Goal: Task Accomplishment & Management: Manage account settings

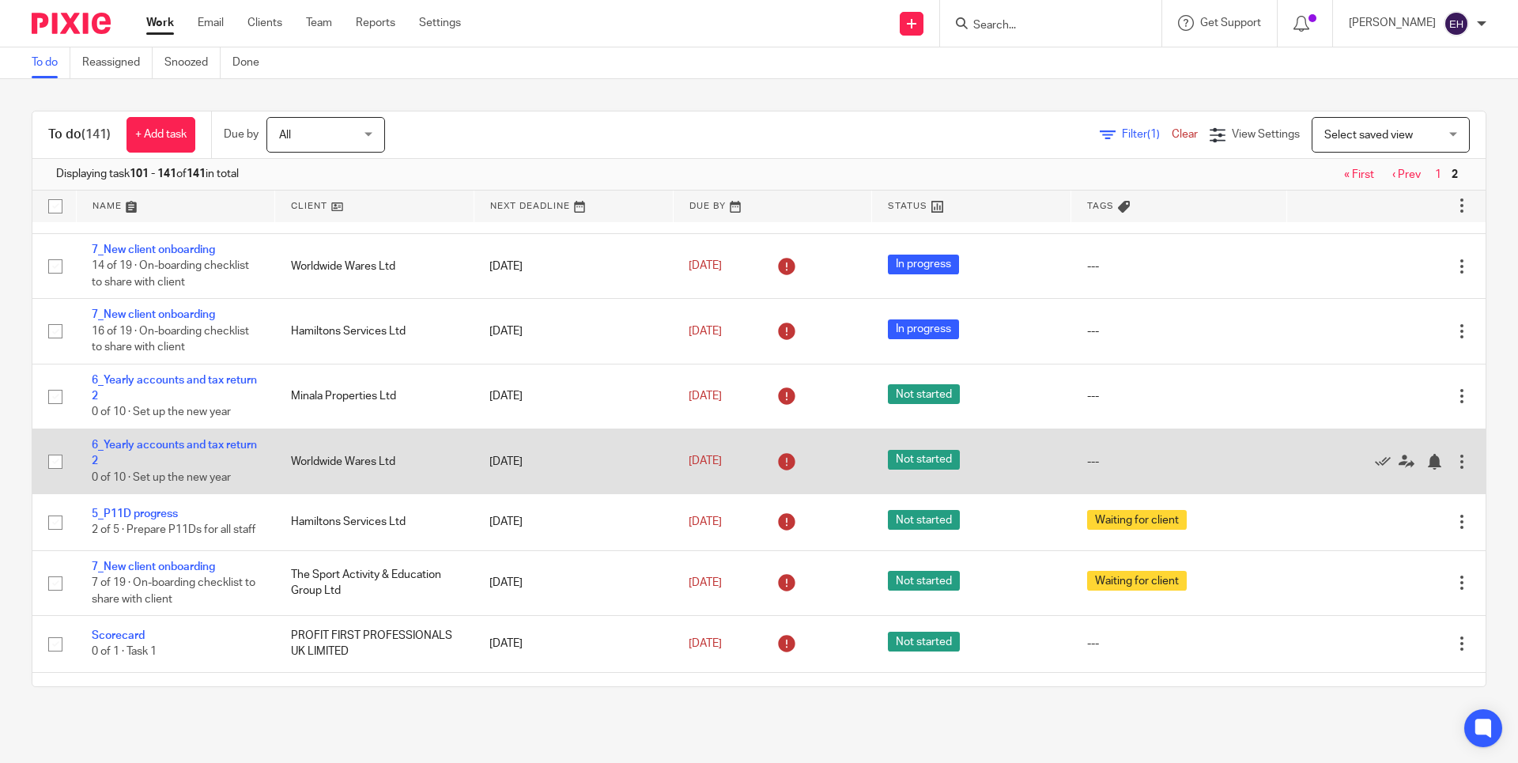
scroll to position [520, 0]
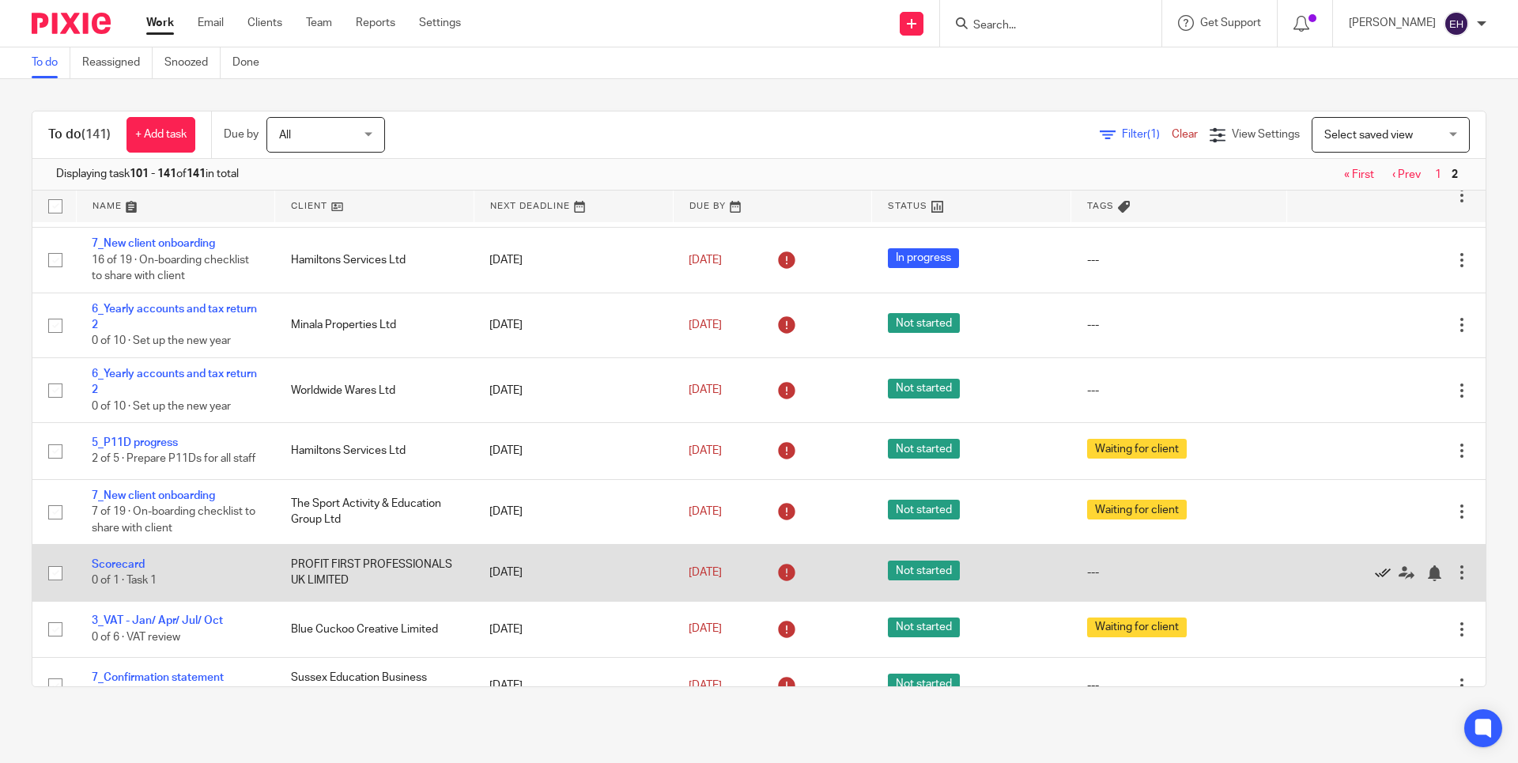
click at [1375, 581] on icon at bounding box center [1383, 573] width 16 height 16
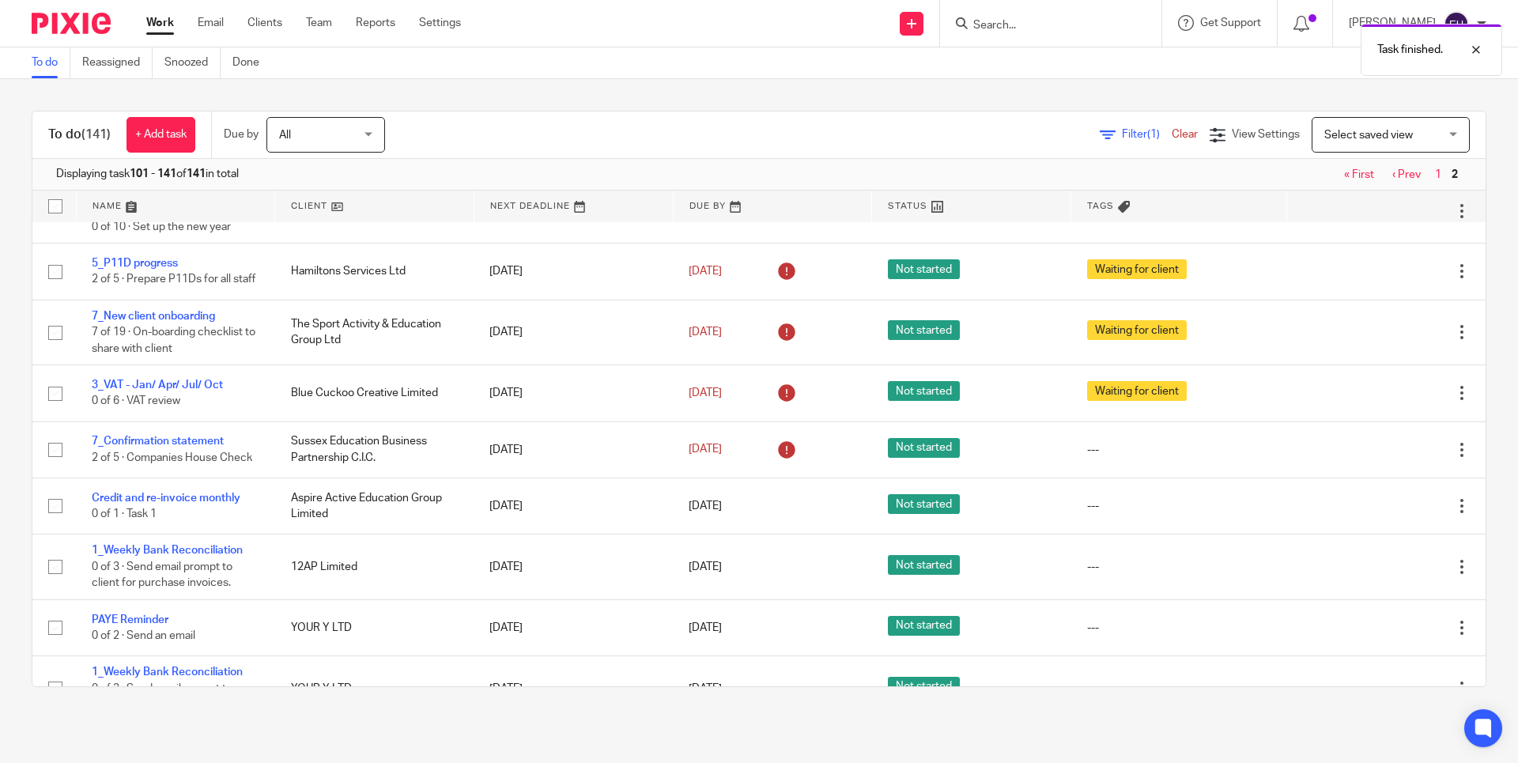
scroll to position [703, 0]
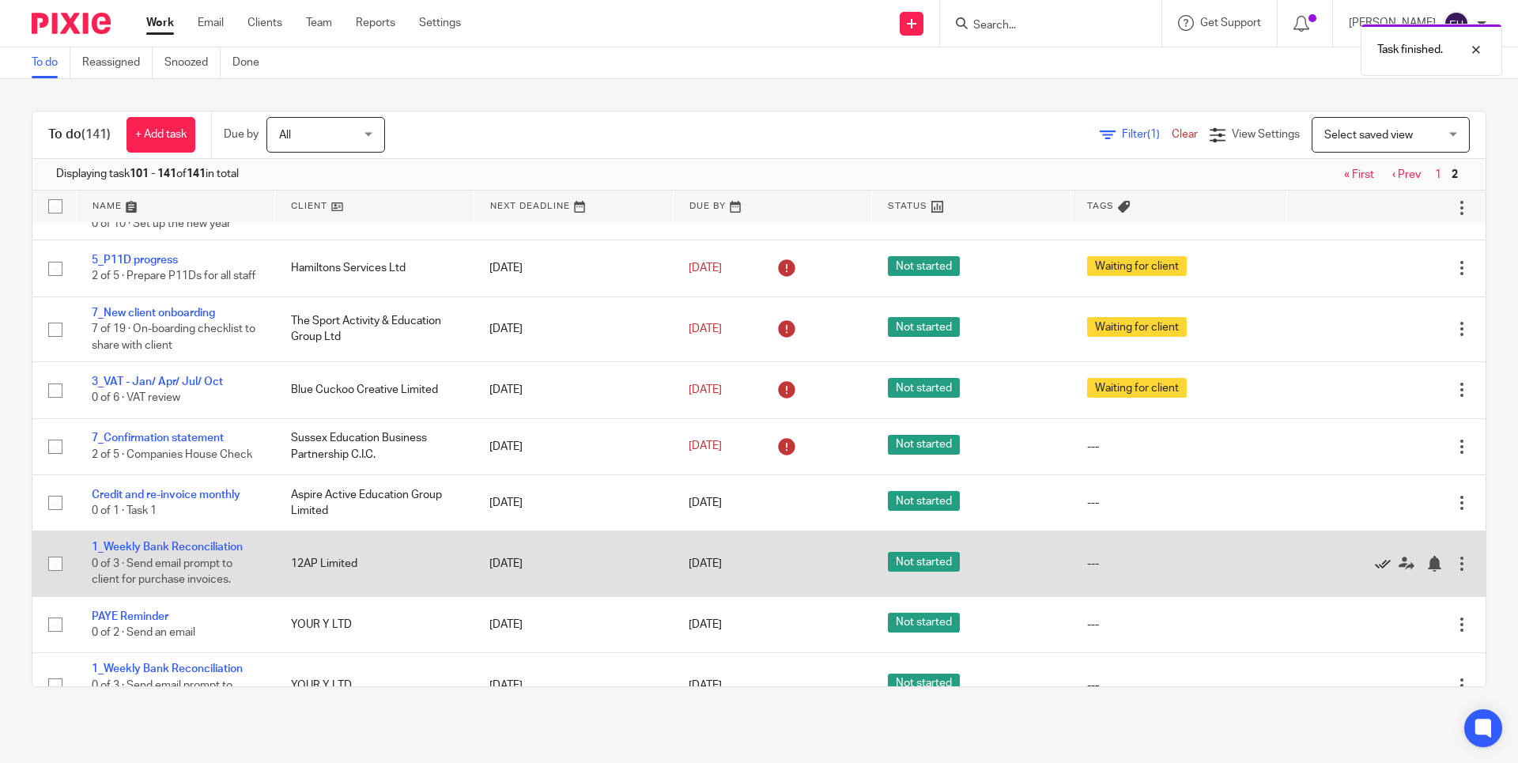
click at [1375, 572] on icon at bounding box center [1383, 564] width 16 height 16
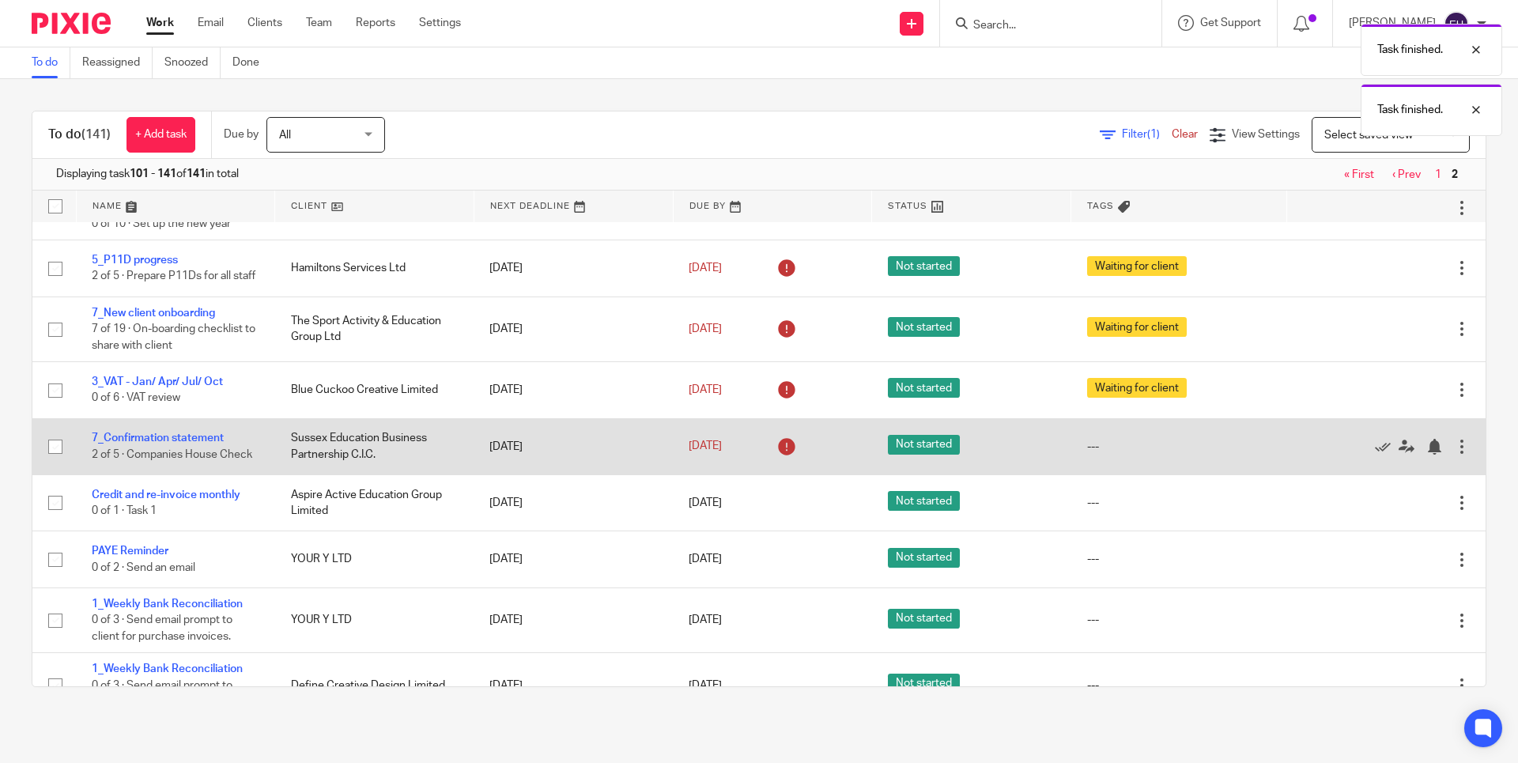
scroll to position [817, 0]
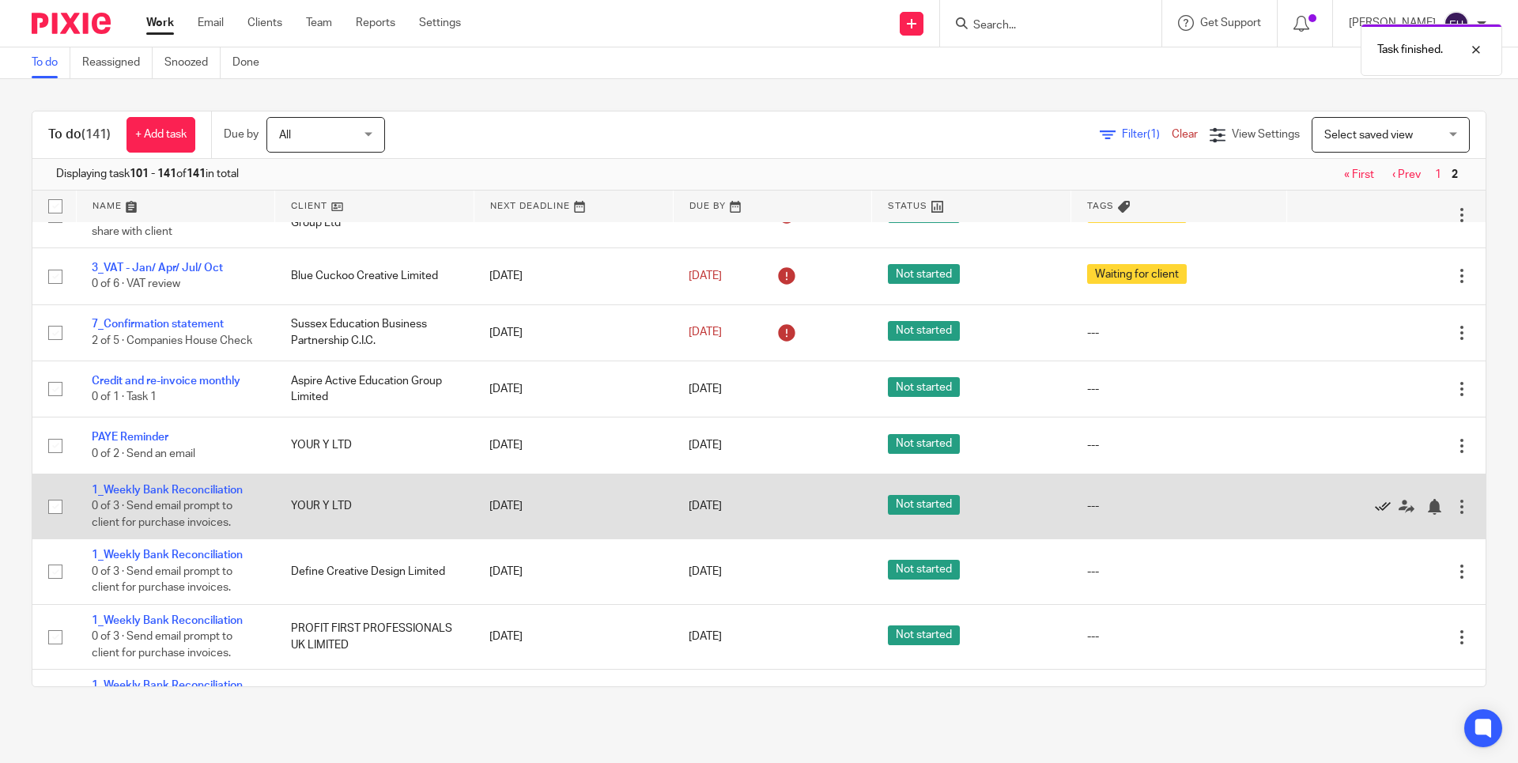
click at [1375, 515] on icon at bounding box center [1383, 507] width 16 height 16
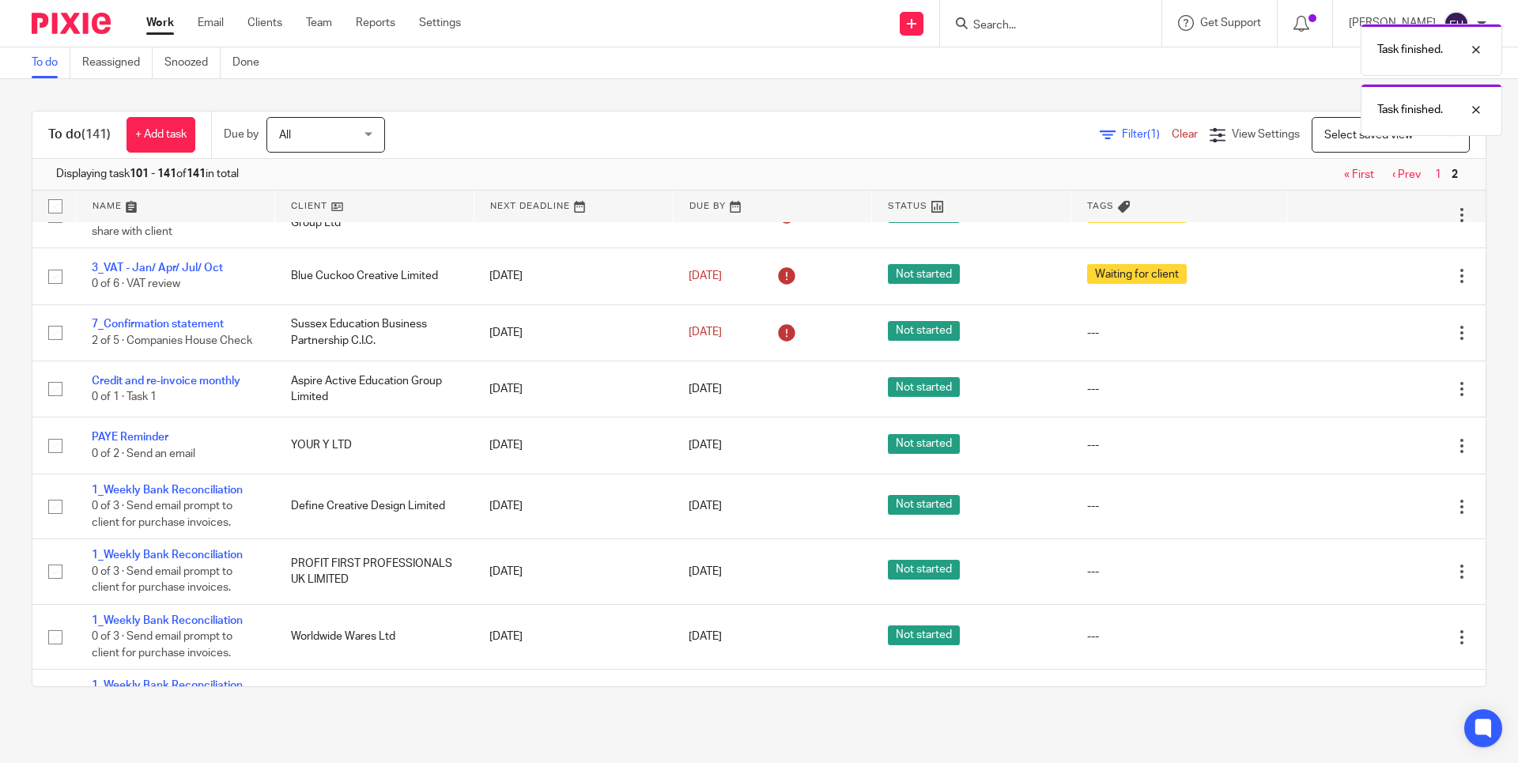
click at [1375, 515] on icon at bounding box center [1383, 507] width 16 height 16
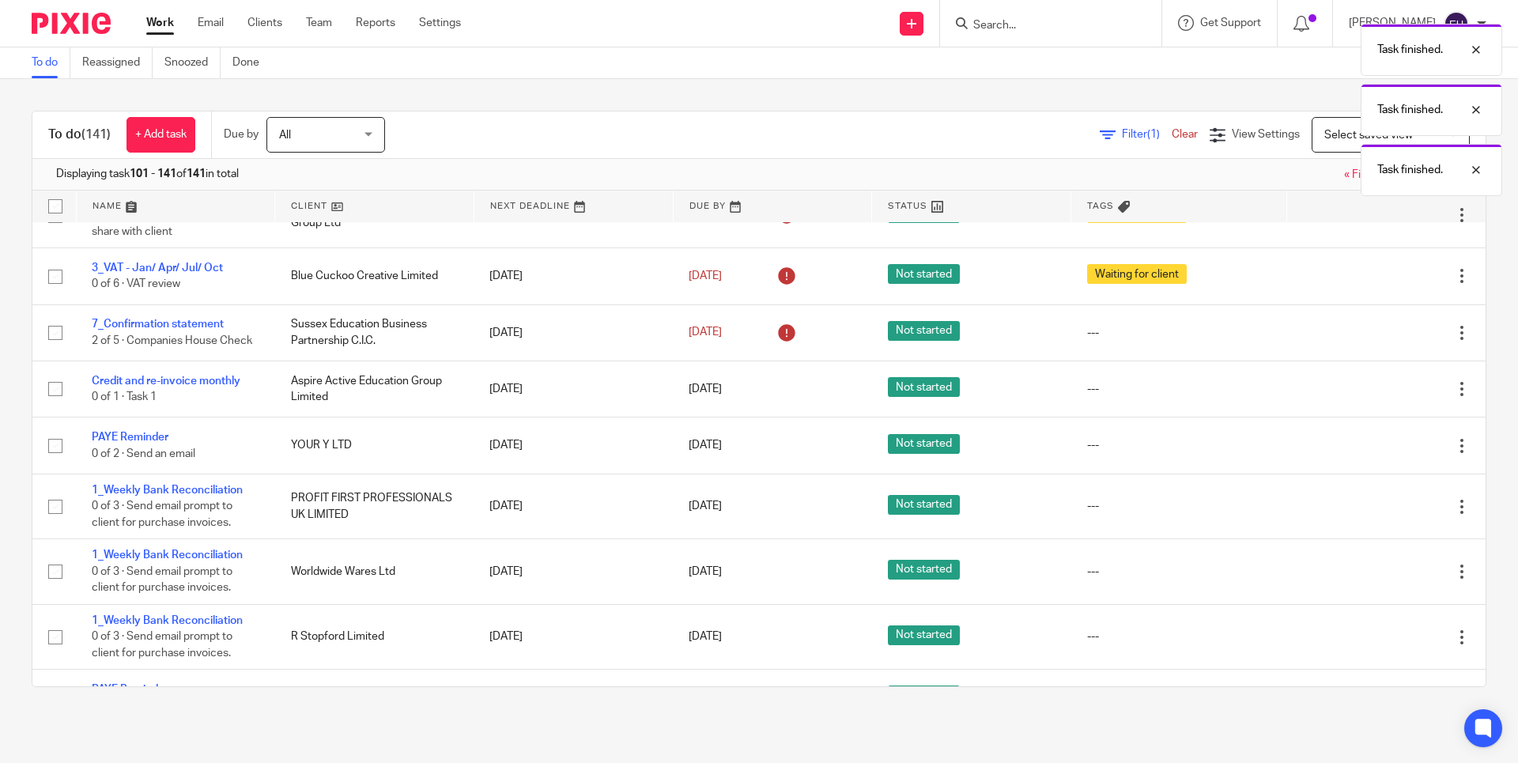
click at [1375, 515] on icon at bounding box center [1383, 507] width 16 height 16
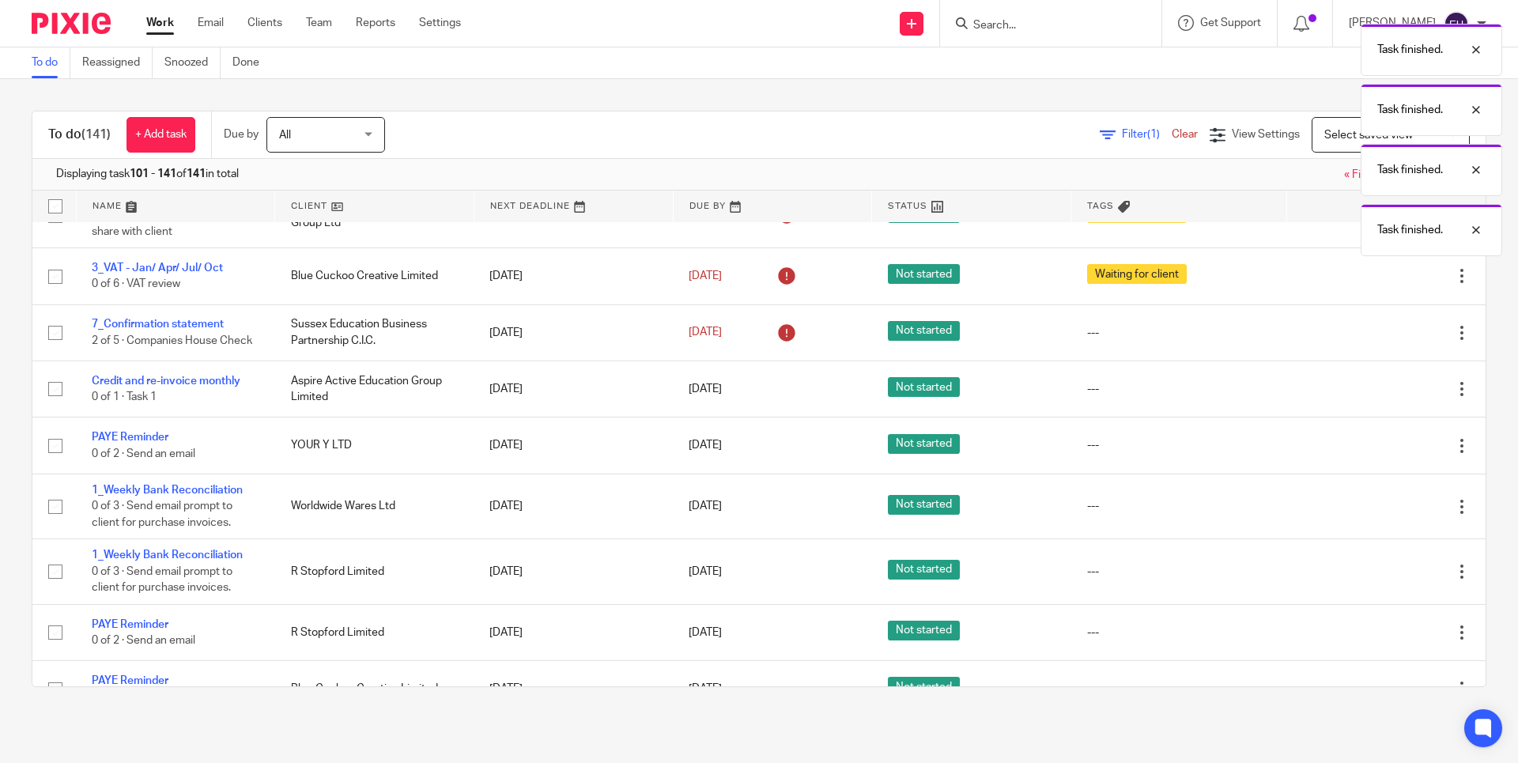
click at [1375, 515] on icon at bounding box center [1383, 507] width 16 height 16
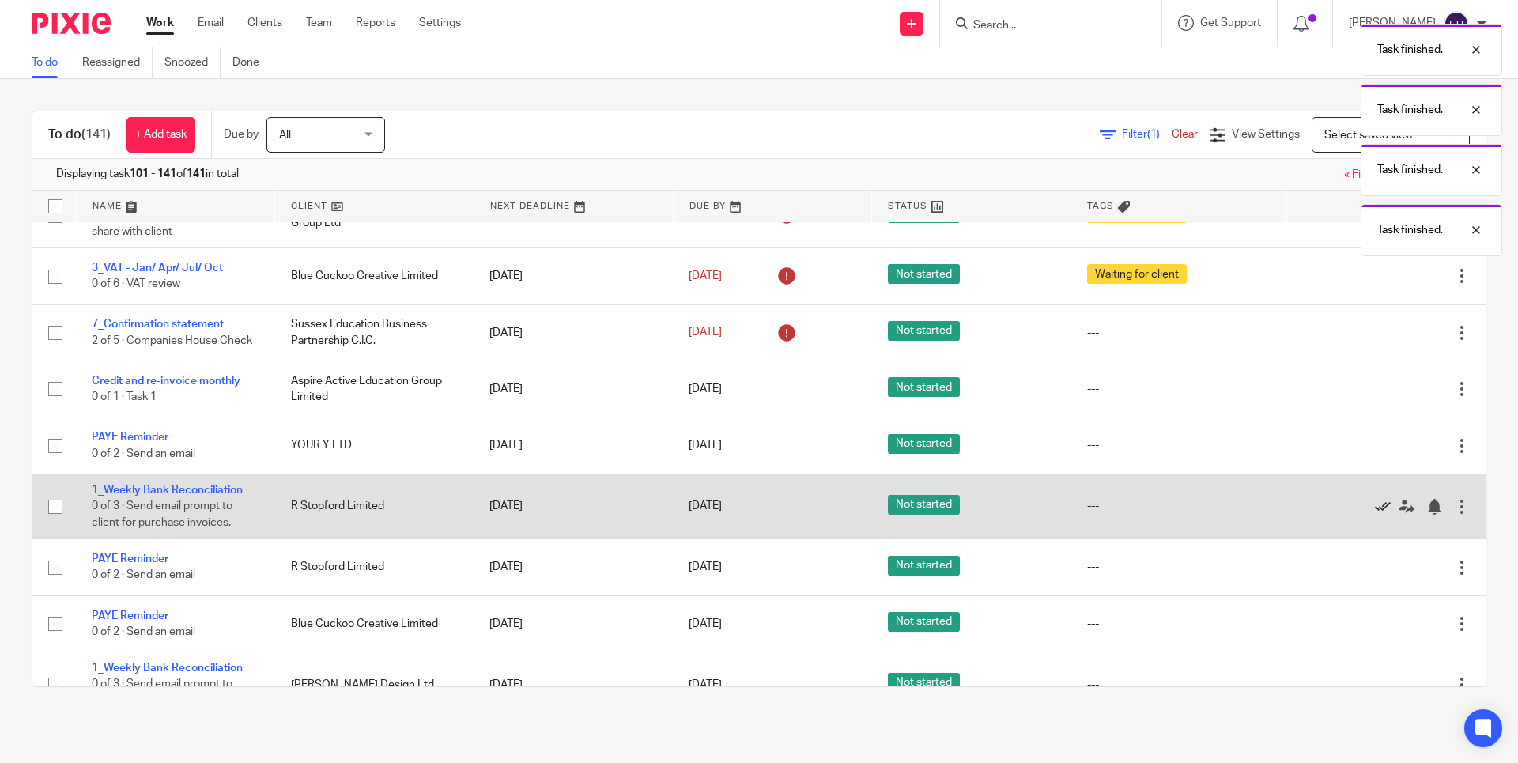
click at [1375, 515] on icon at bounding box center [1383, 507] width 16 height 16
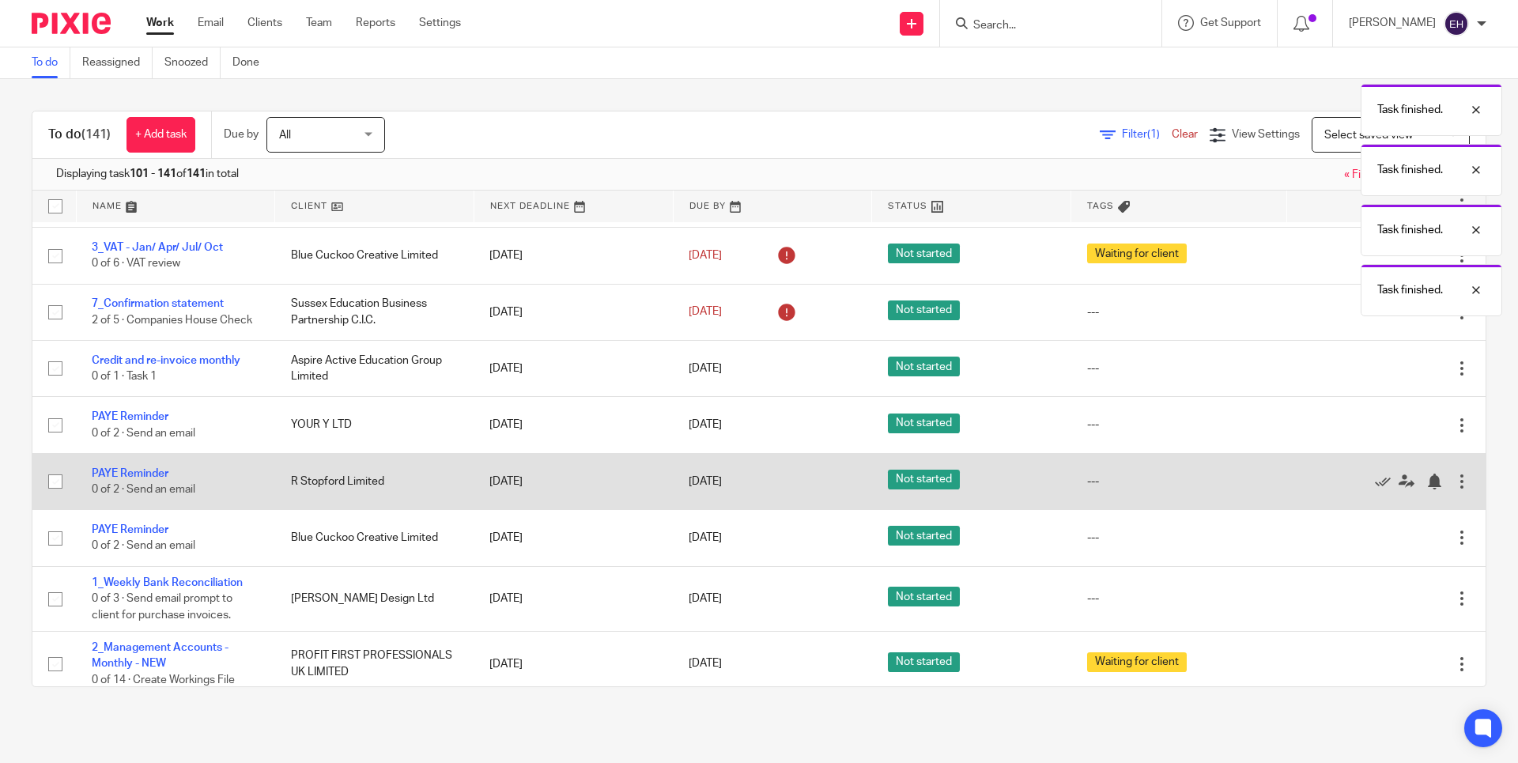
scroll to position [956, 0]
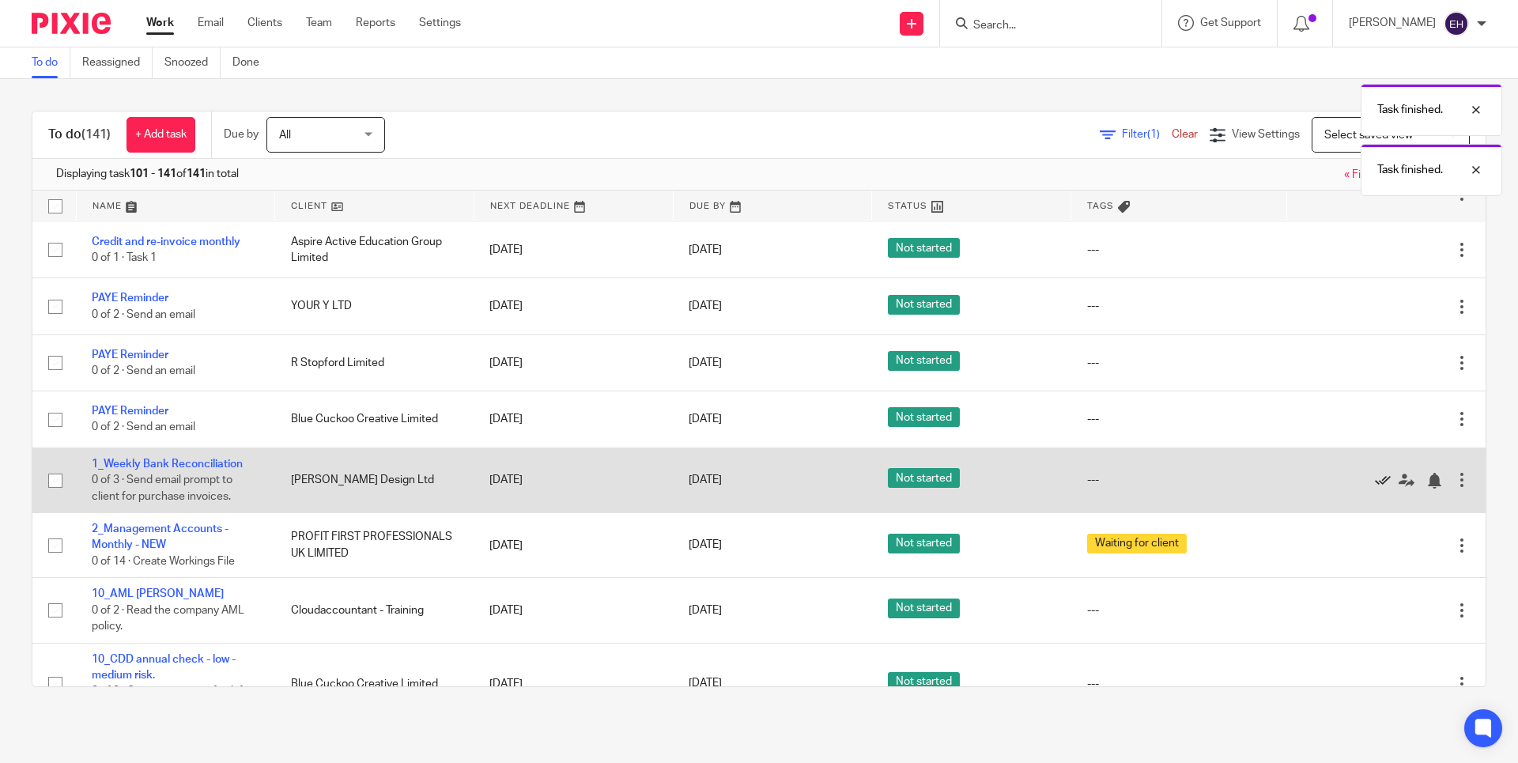
click at [1375, 489] on icon at bounding box center [1383, 481] width 16 height 16
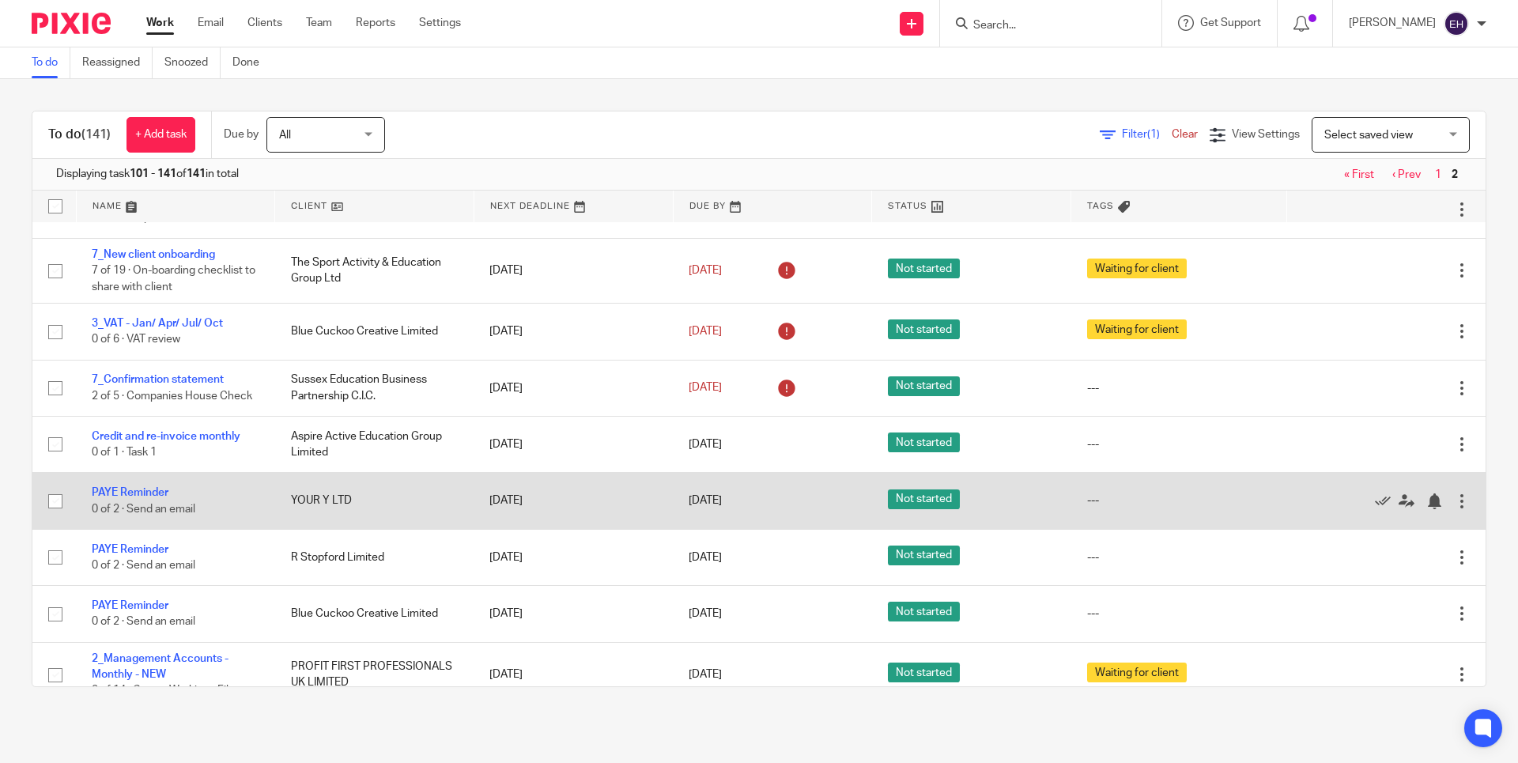
scroll to position [765, 0]
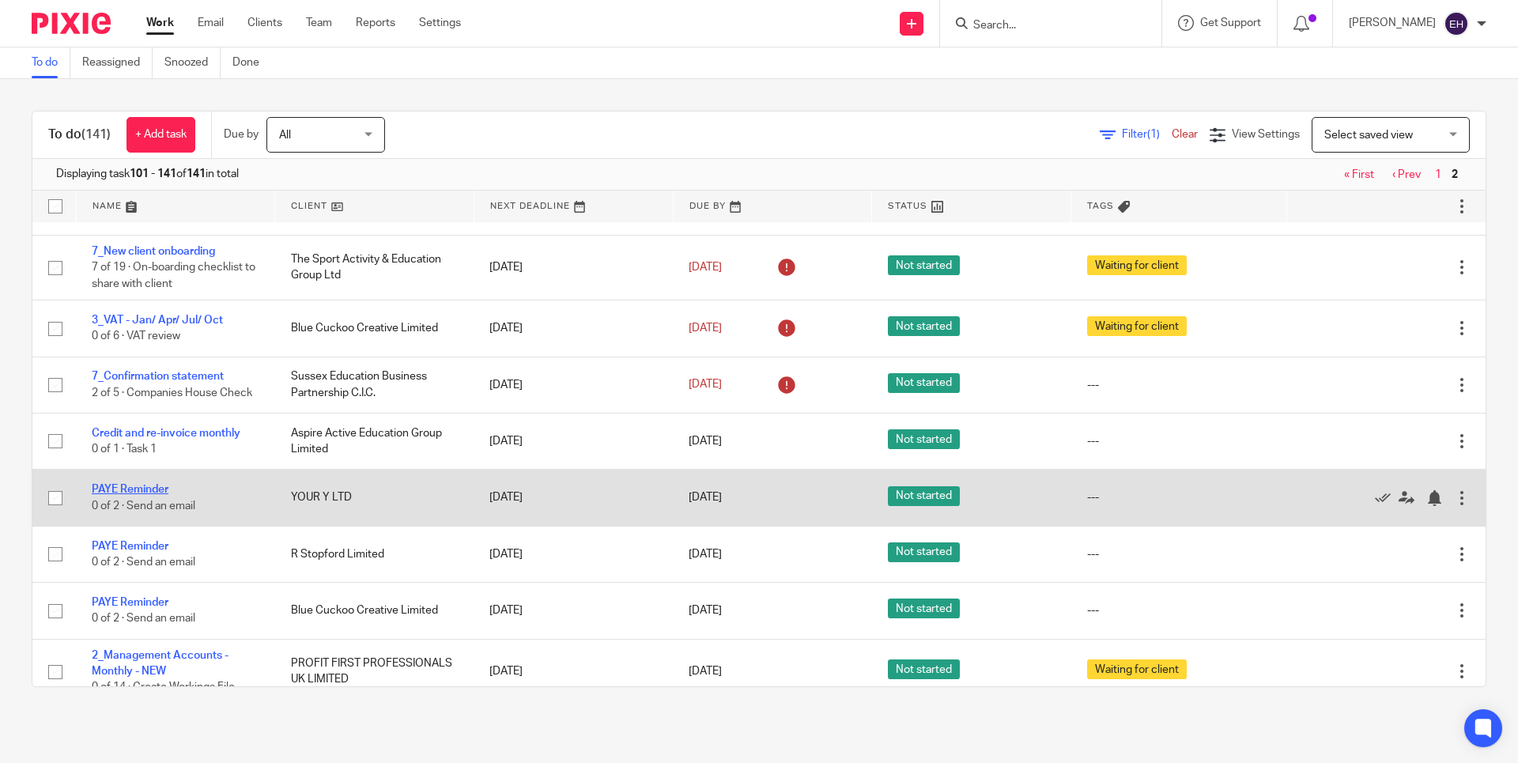
click at [116, 495] on link "PAYE Reminder" at bounding box center [130, 489] width 77 height 11
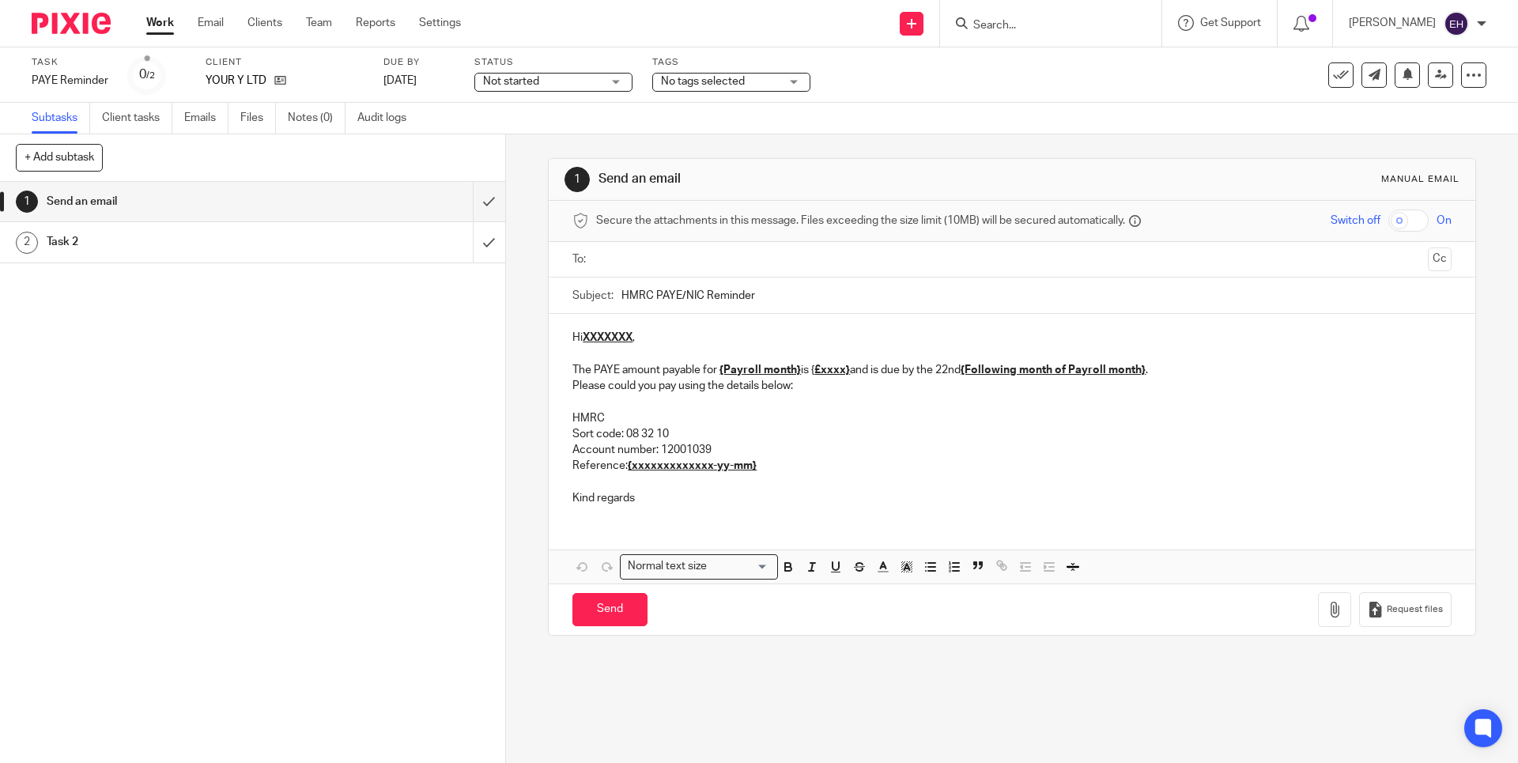
click at [704, 252] on input "text" at bounding box center [1011, 260] width 819 height 18
click at [783, 263] on input "text" at bounding box center [1078, 261] width 687 height 31
type input "scott@your-y.com"
drag, startPoint x: 634, startPoint y: 340, endPoint x: 580, endPoint y: 342, distance: 54.6
click at [580, 342] on p "Hi XXXXXXX ," at bounding box center [1012, 341] width 879 height 16
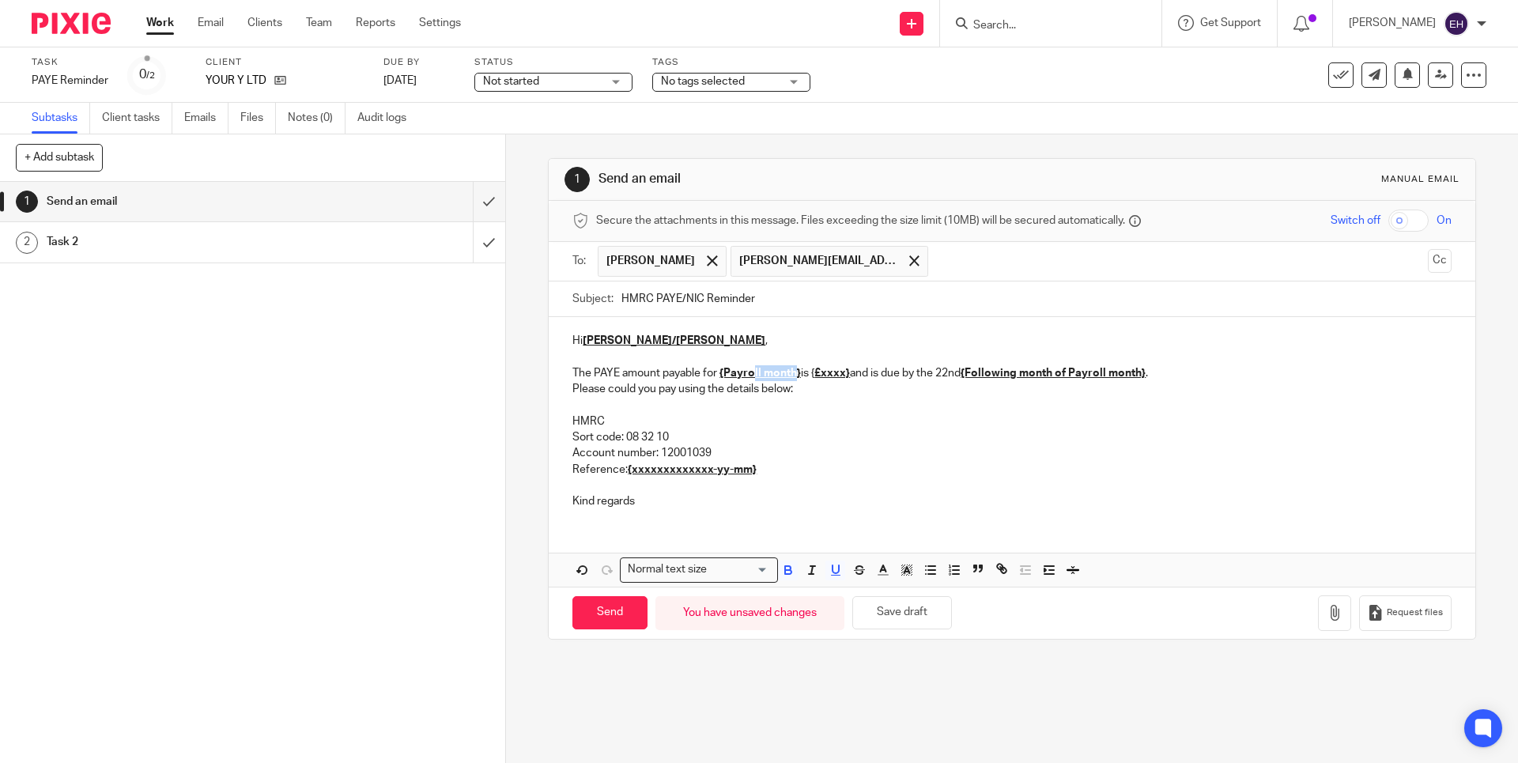
drag, startPoint x: 750, startPoint y: 375, endPoint x: 792, endPoint y: 374, distance: 41.1
click at [792, 374] on u "{Payroll month}" at bounding box center [760, 373] width 81 height 11
click at [778, 373] on u "£xxxx}" at bounding box center [774, 373] width 36 height 11
drag, startPoint x: 1136, startPoint y: 362, endPoint x: 941, endPoint y: 376, distance: 195.0
click at [941, 376] on div "Hi Scott/Louise , The PAYE amount payable for July is £3,043.99 and is due by t…" at bounding box center [1012, 419] width 926 height 204
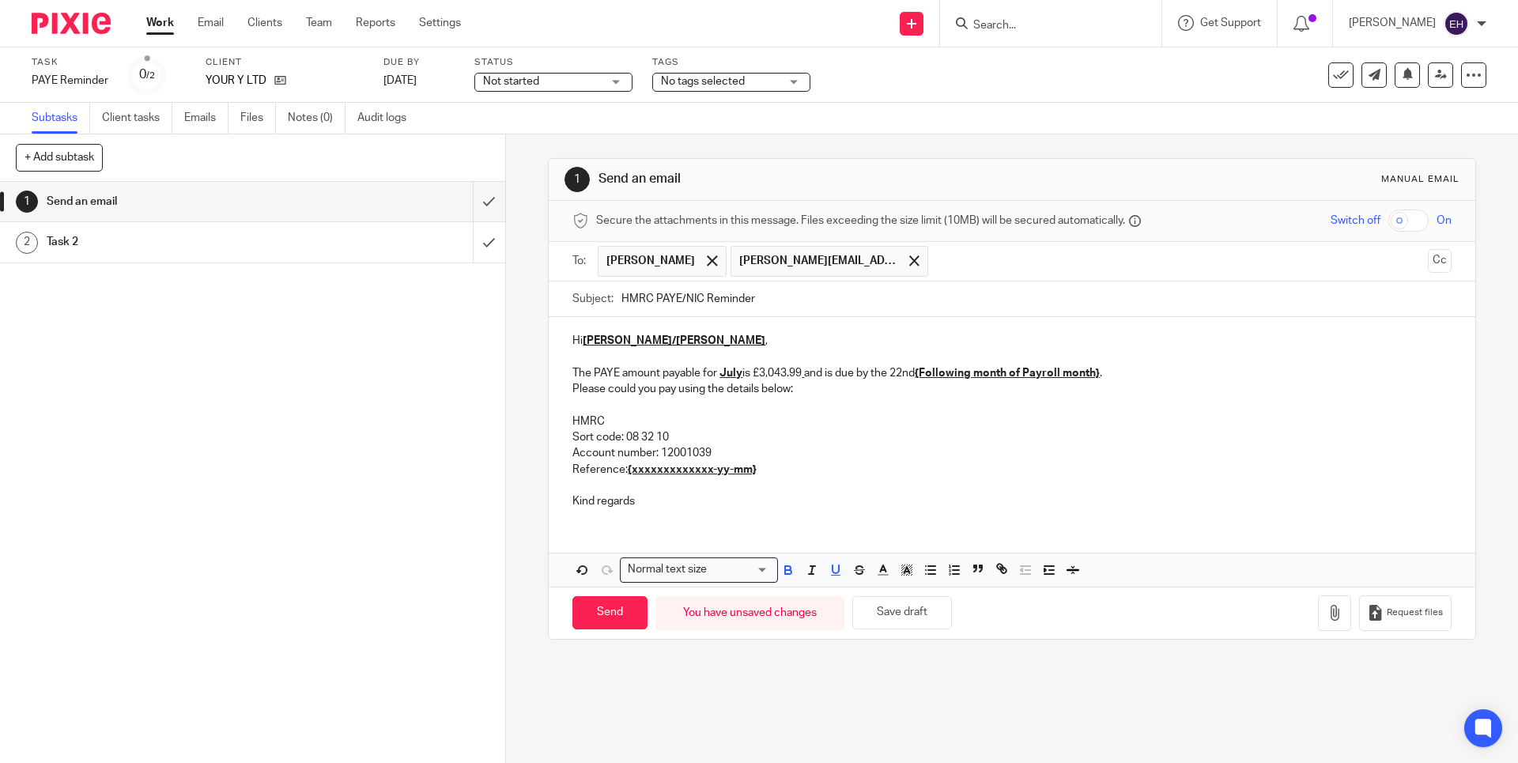
click at [1146, 398] on p at bounding box center [1012, 405] width 879 height 16
drag, startPoint x: 1111, startPoint y: 370, endPoint x: 921, endPoint y: 375, distance: 190.6
click at [921, 375] on p "The PAYE amount payable for July is £3,043.99 and is due by the 22nd {Following…" at bounding box center [1012, 373] width 879 height 16
drag, startPoint x: 776, startPoint y: 469, endPoint x: 622, endPoint y: 469, distance: 153.4
click at [622, 469] on p "Reference: {xxxxxxxxxxxxx-yy-mm}" at bounding box center [1012, 470] width 879 height 16
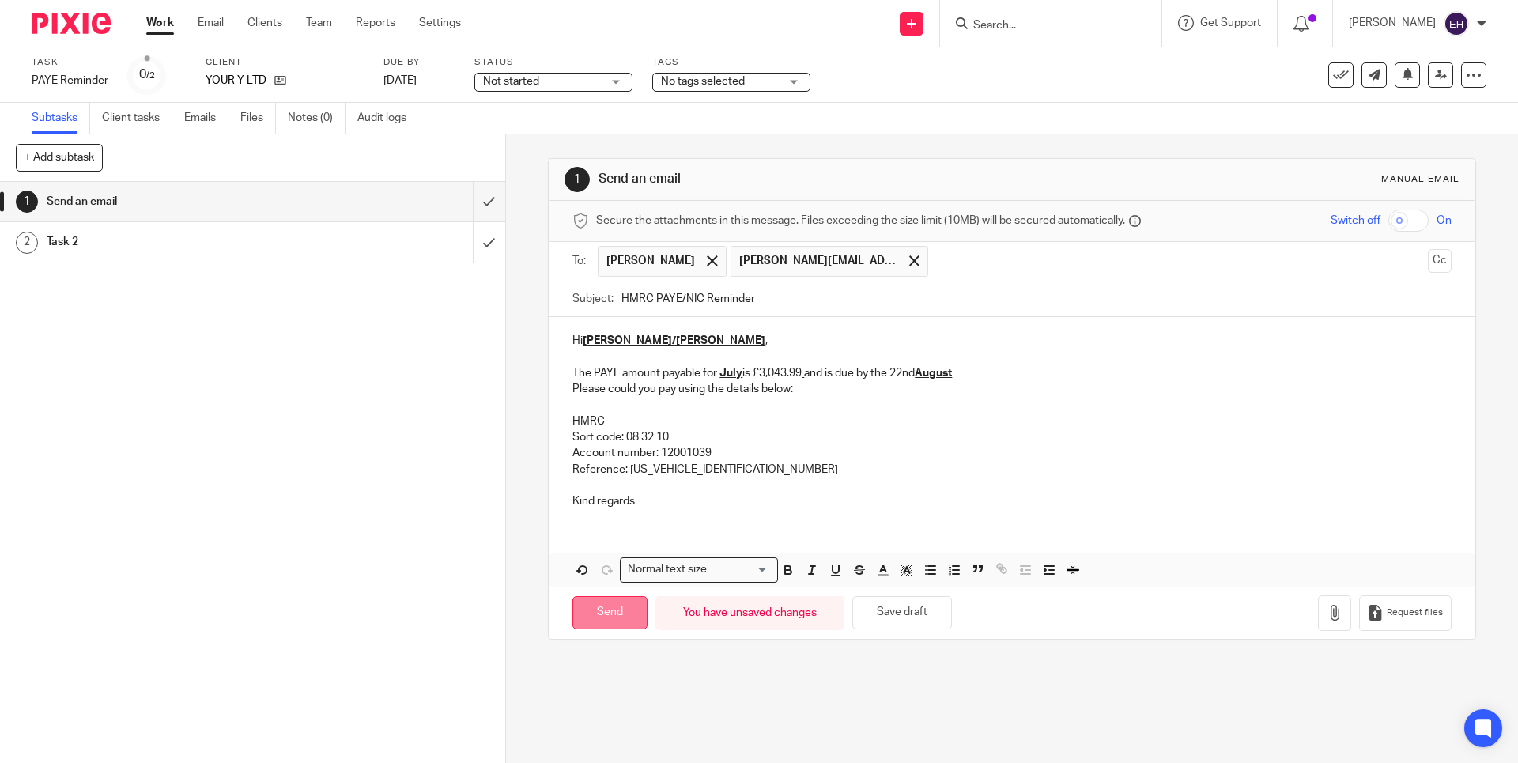
click at [626, 602] on input "Send" at bounding box center [610, 613] width 75 height 34
type input "Sent"
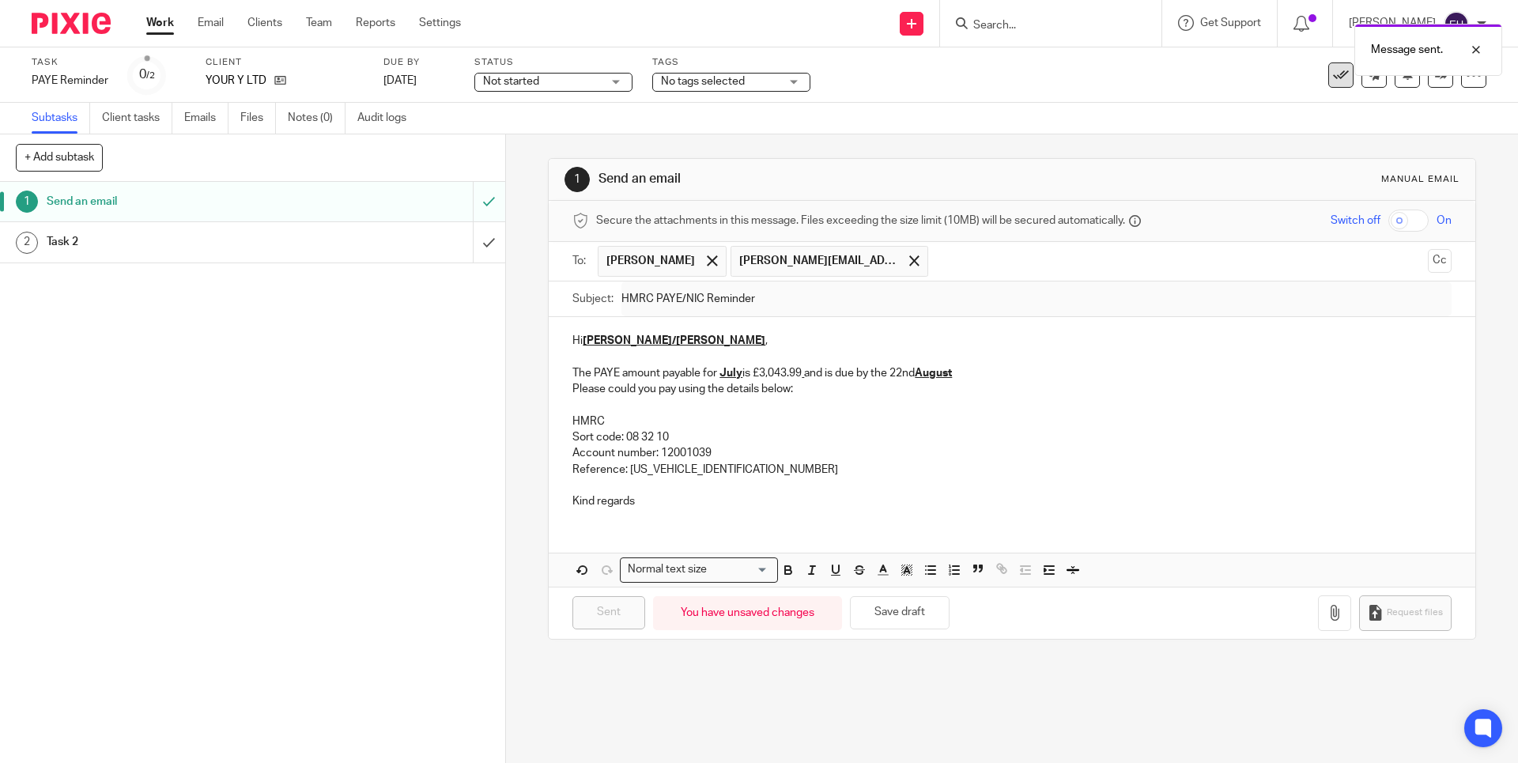
click at [1333, 80] on icon at bounding box center [1341, 75] width 16 height 16
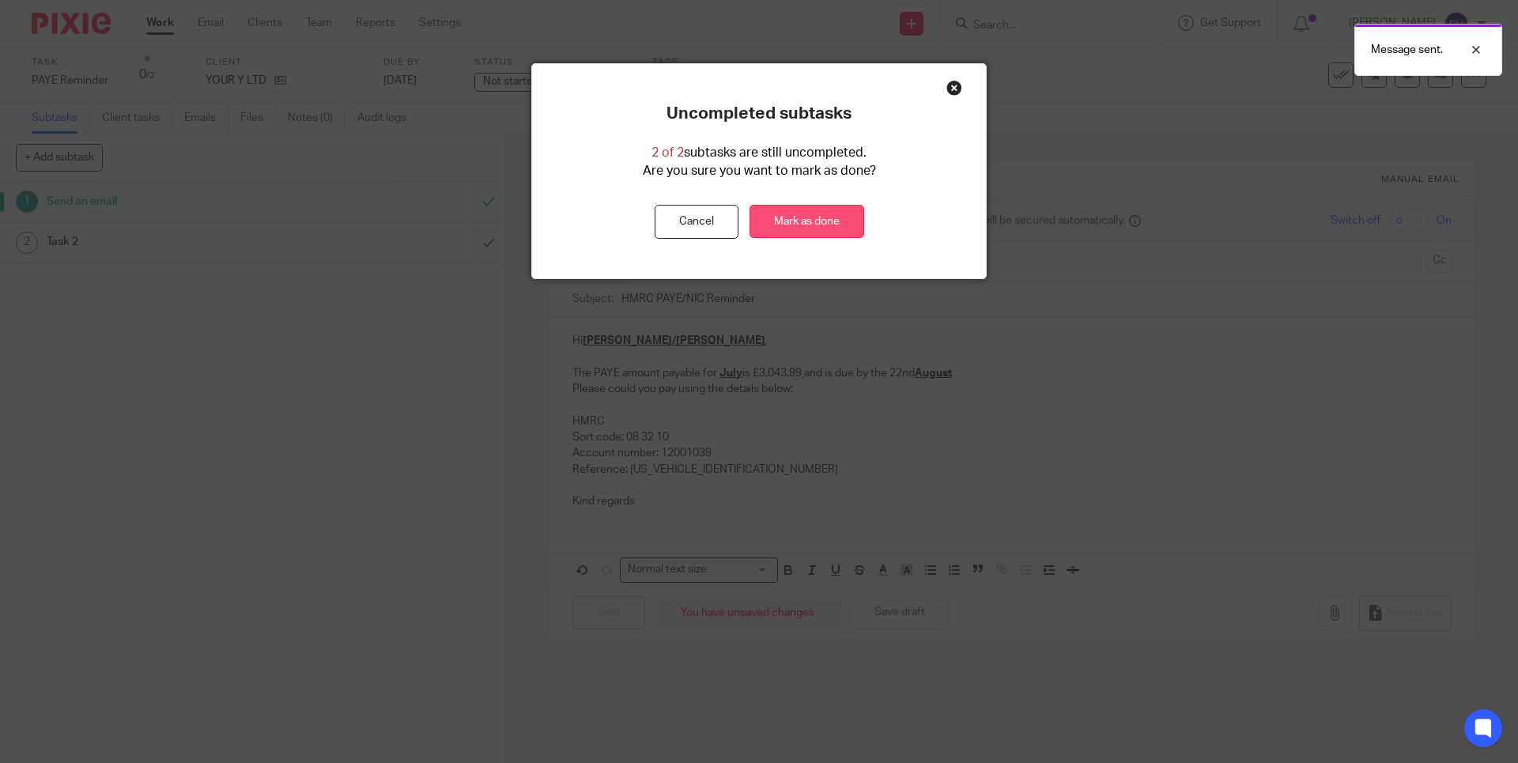
click at [818, 218] on link "Mark as done" at bounding box center [807, 222] width 115 height 34
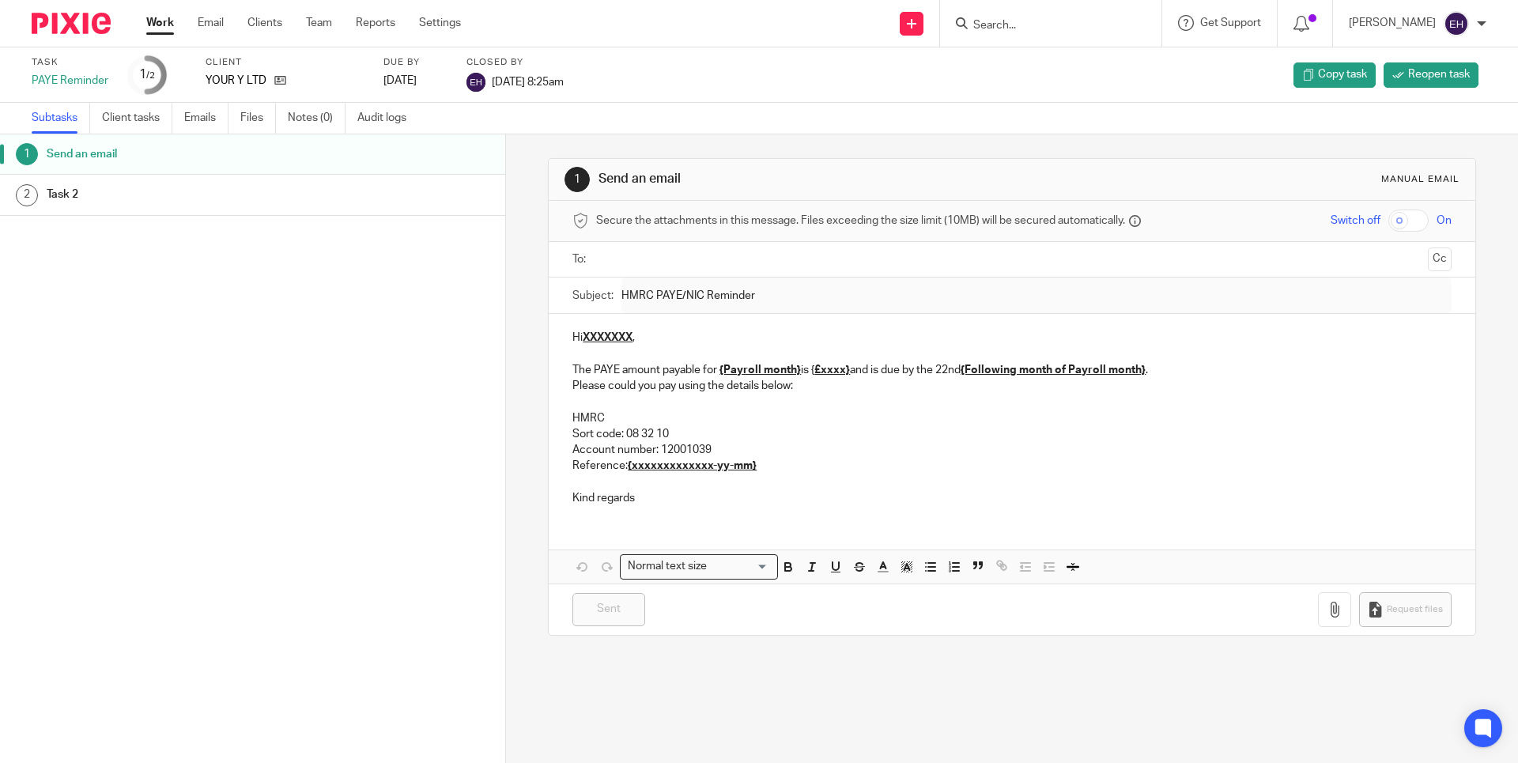
click at [153, 25] on link "Work" at bounding box center [160, 23] width 28 height 16
click at [157, 26] on link "Work" at bounding box center [160, 23] width 28 height 16
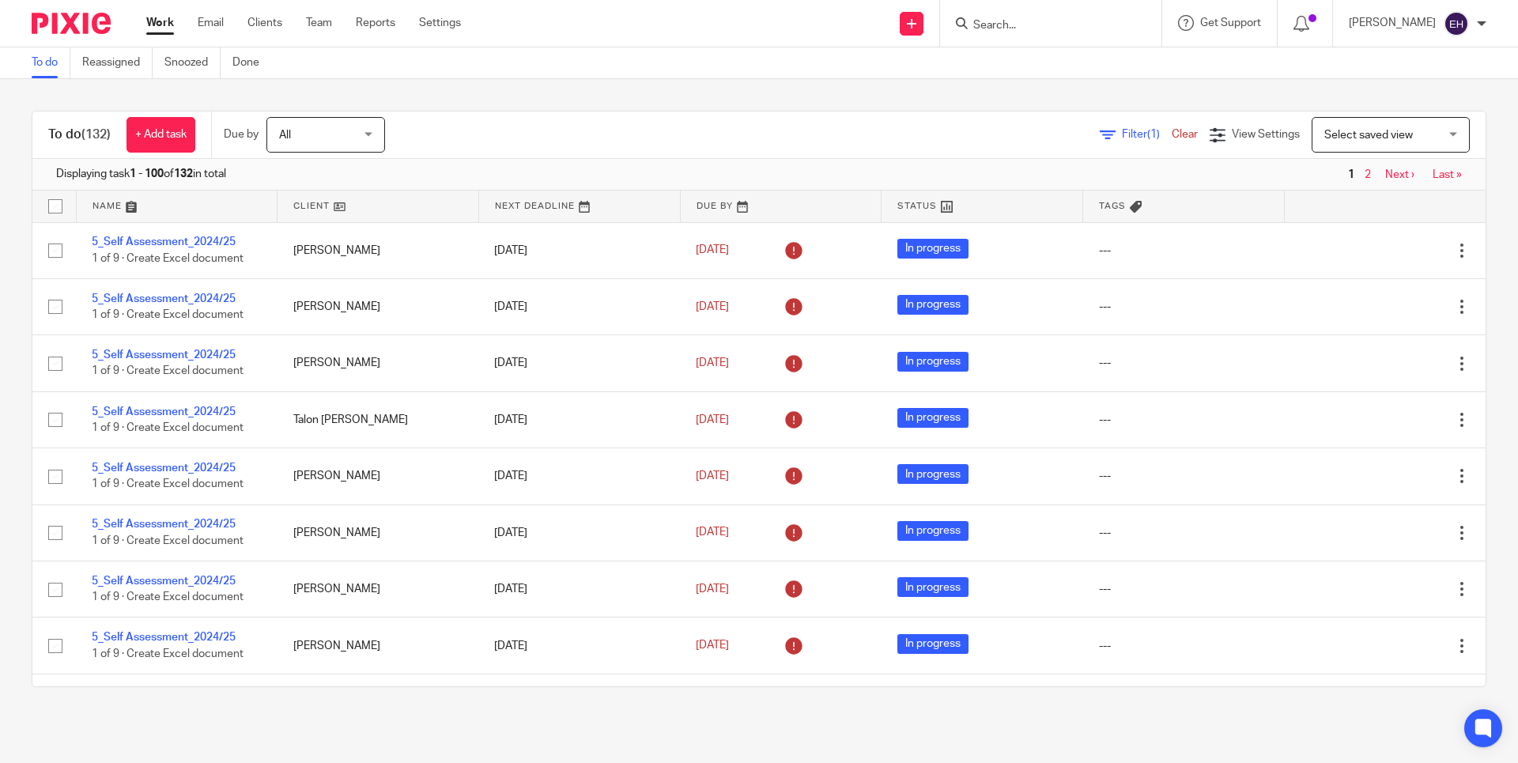
click at [1386, 173] on link "Next ›" at bounding box center [1400, 174] width 29 height 11
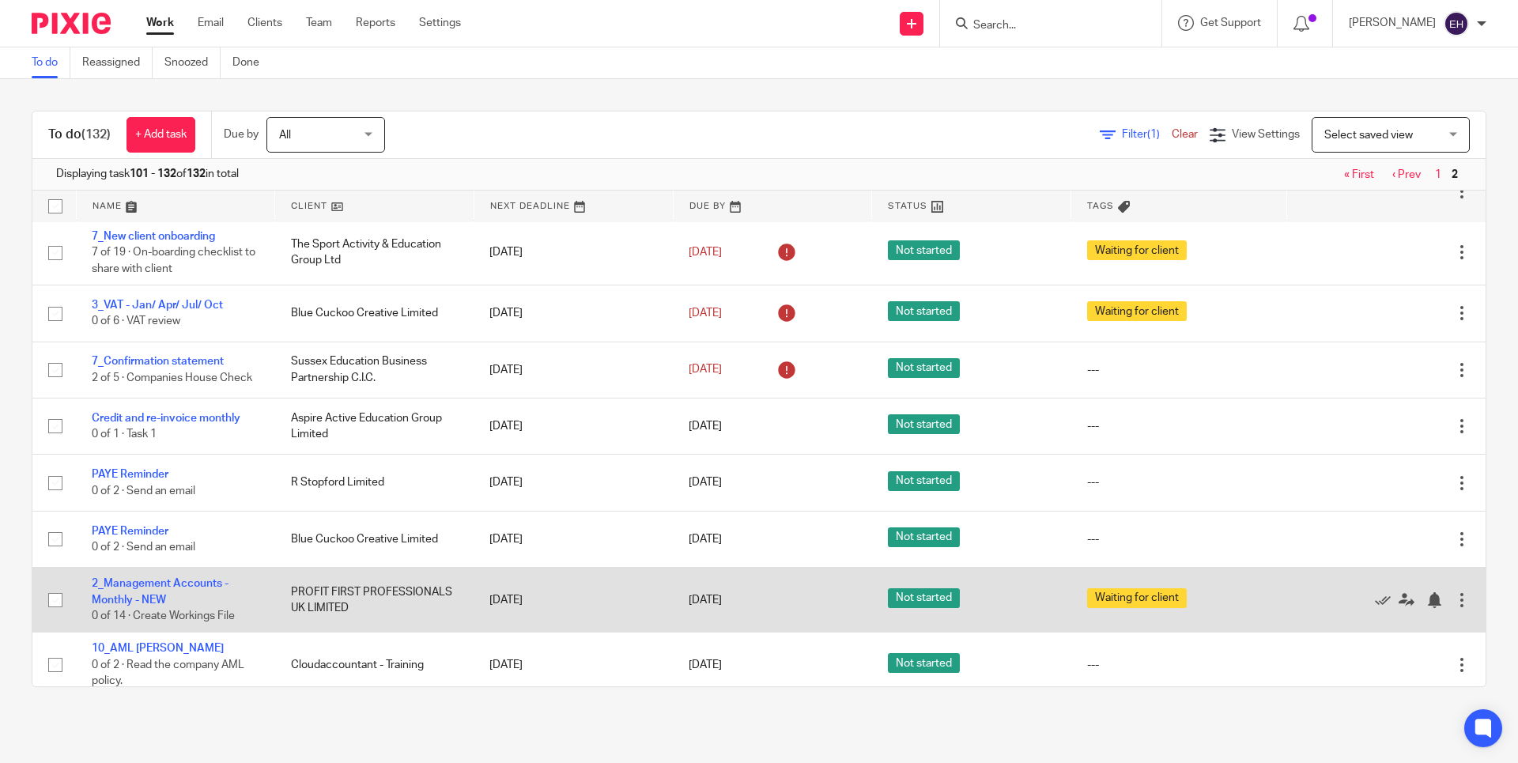
scroll to position [911, 0]
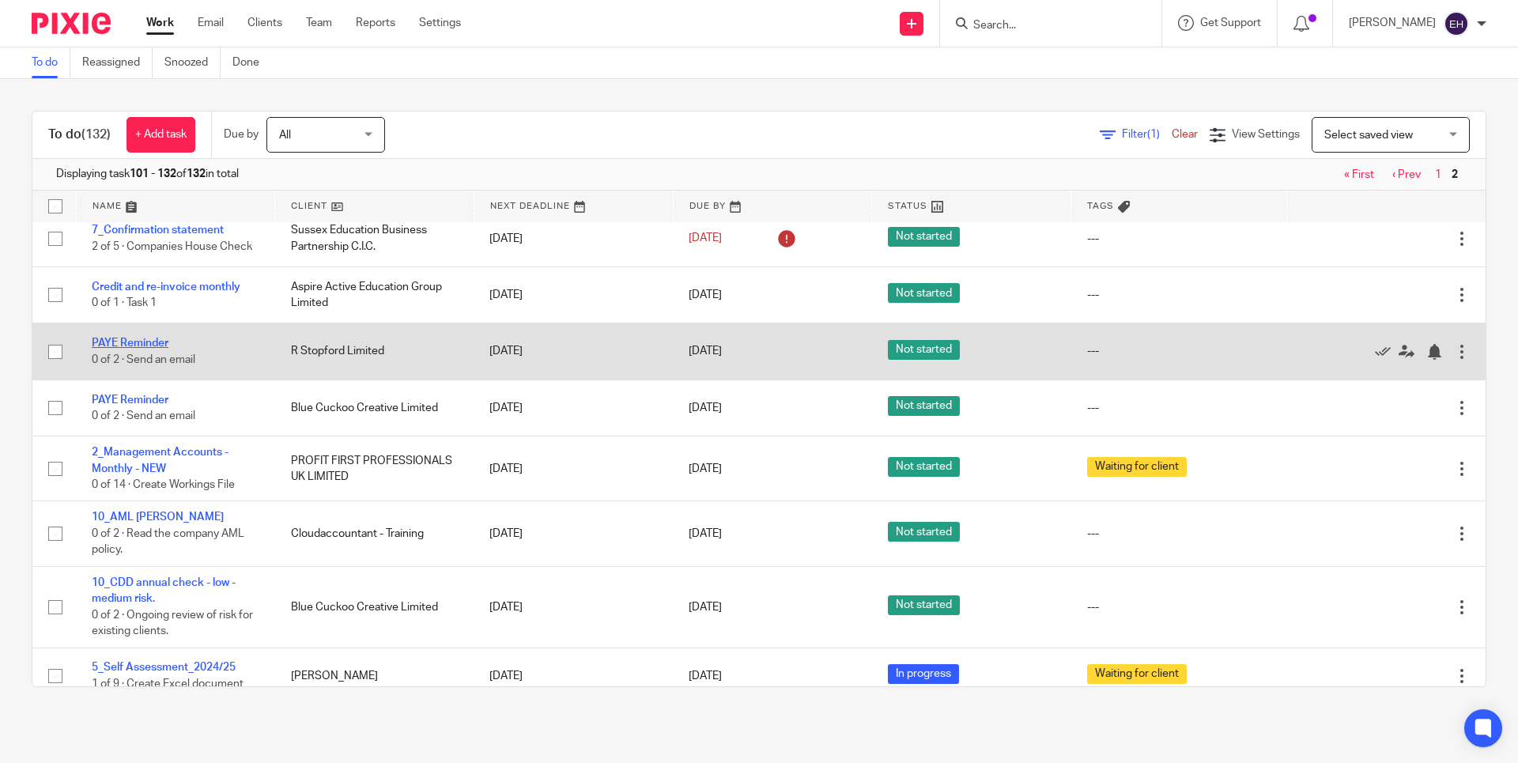
click at [137, 349] on link "PAYE Reminder" at bounding box center [130, 343] width 77 height 11
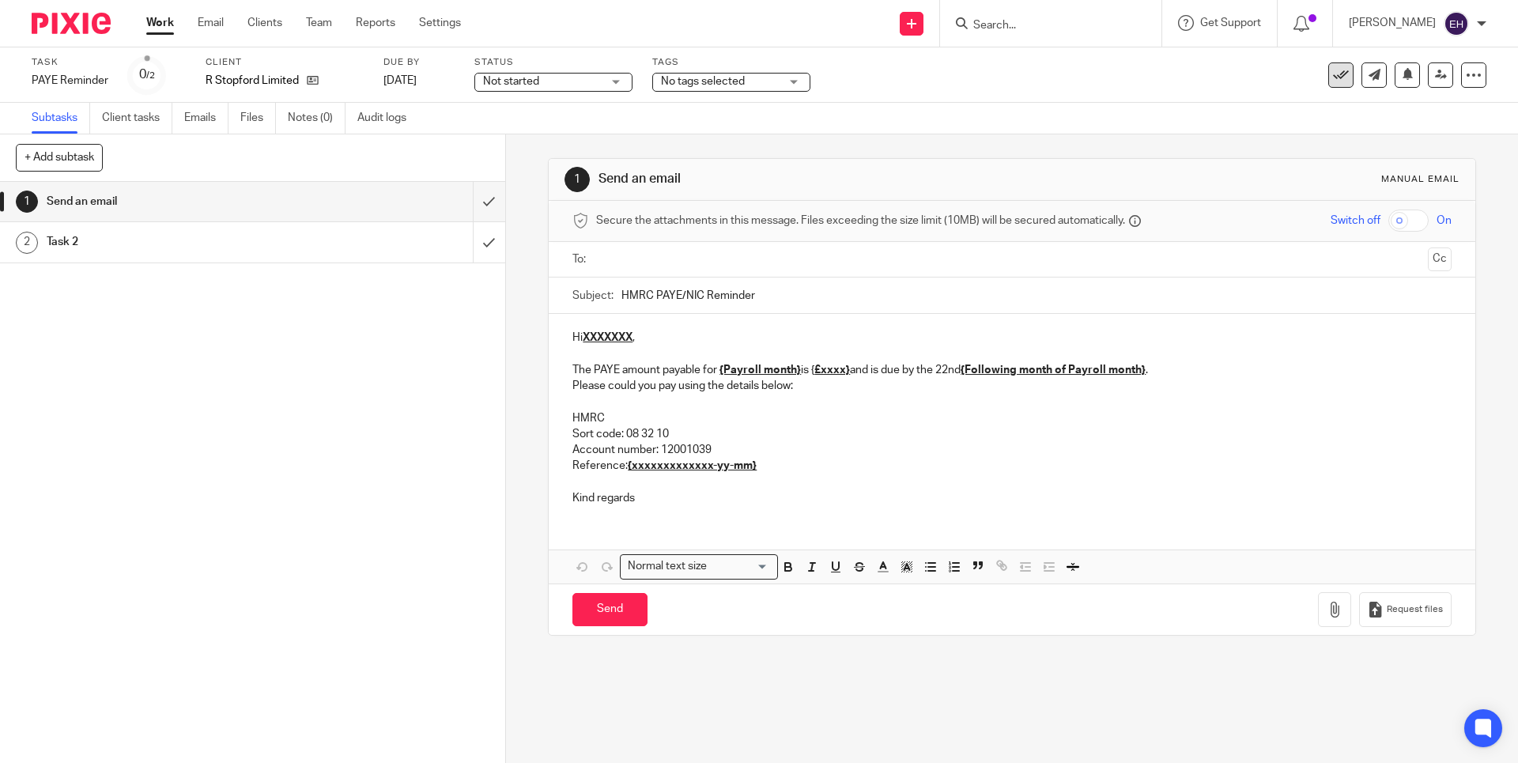
click at [1333, 78] on icon at bounding box center [1341, 75] width 16 height 16
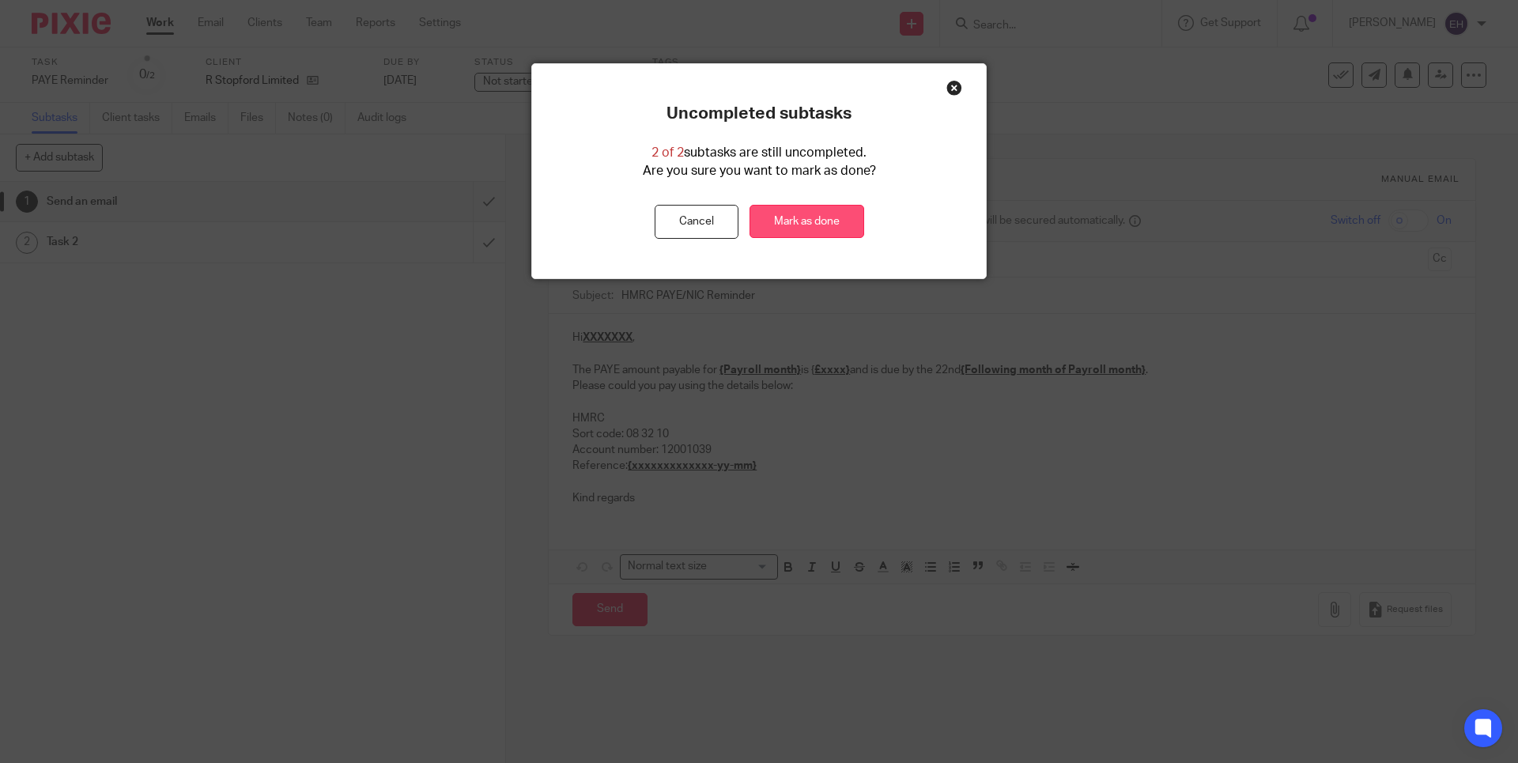
click at [808, 216] on link "Mark as done" at bounding box center [807, 222] width 115 height 34
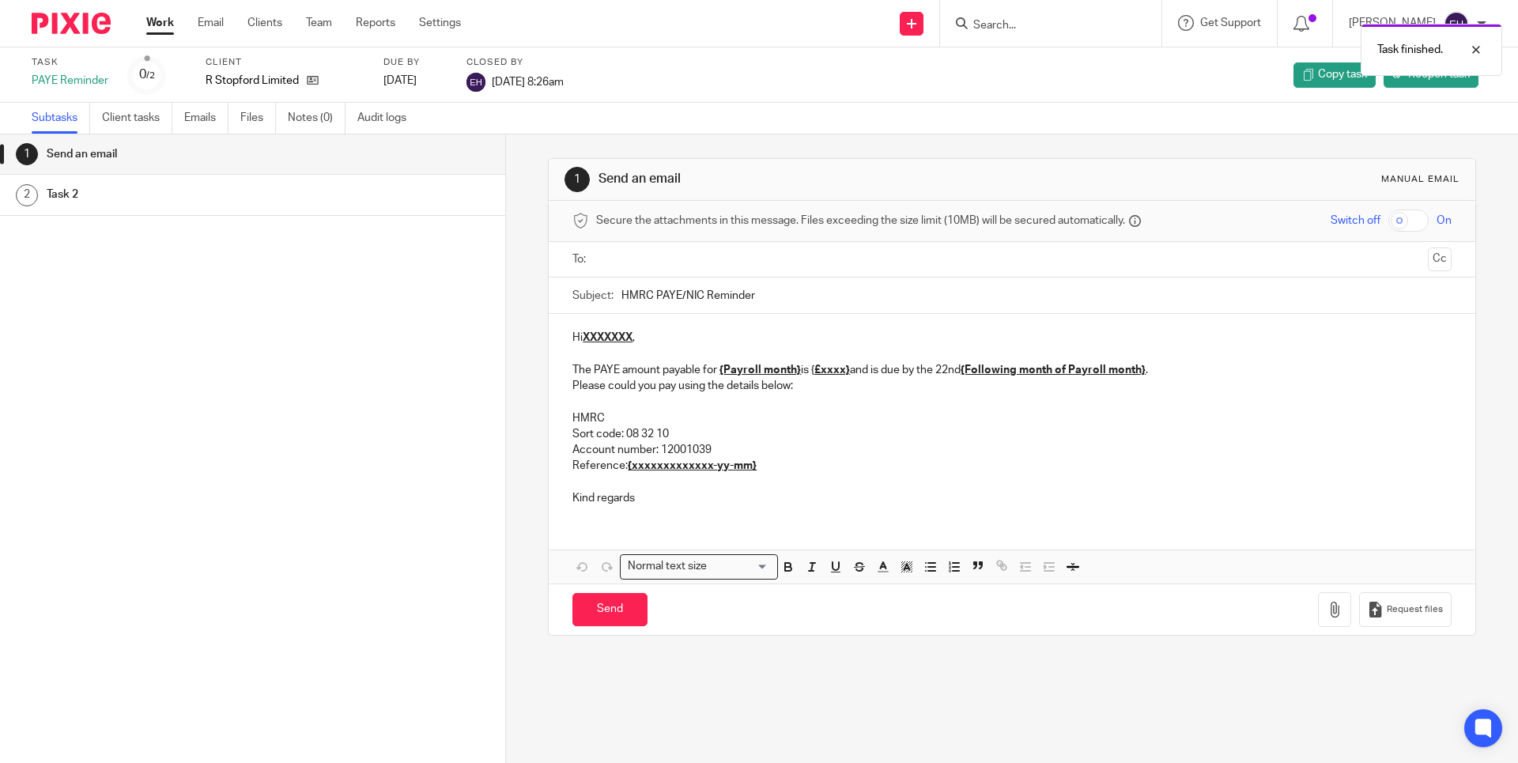
click at [146, 25] on link "Work" at bounding box center [160, 23] width 28 height 16
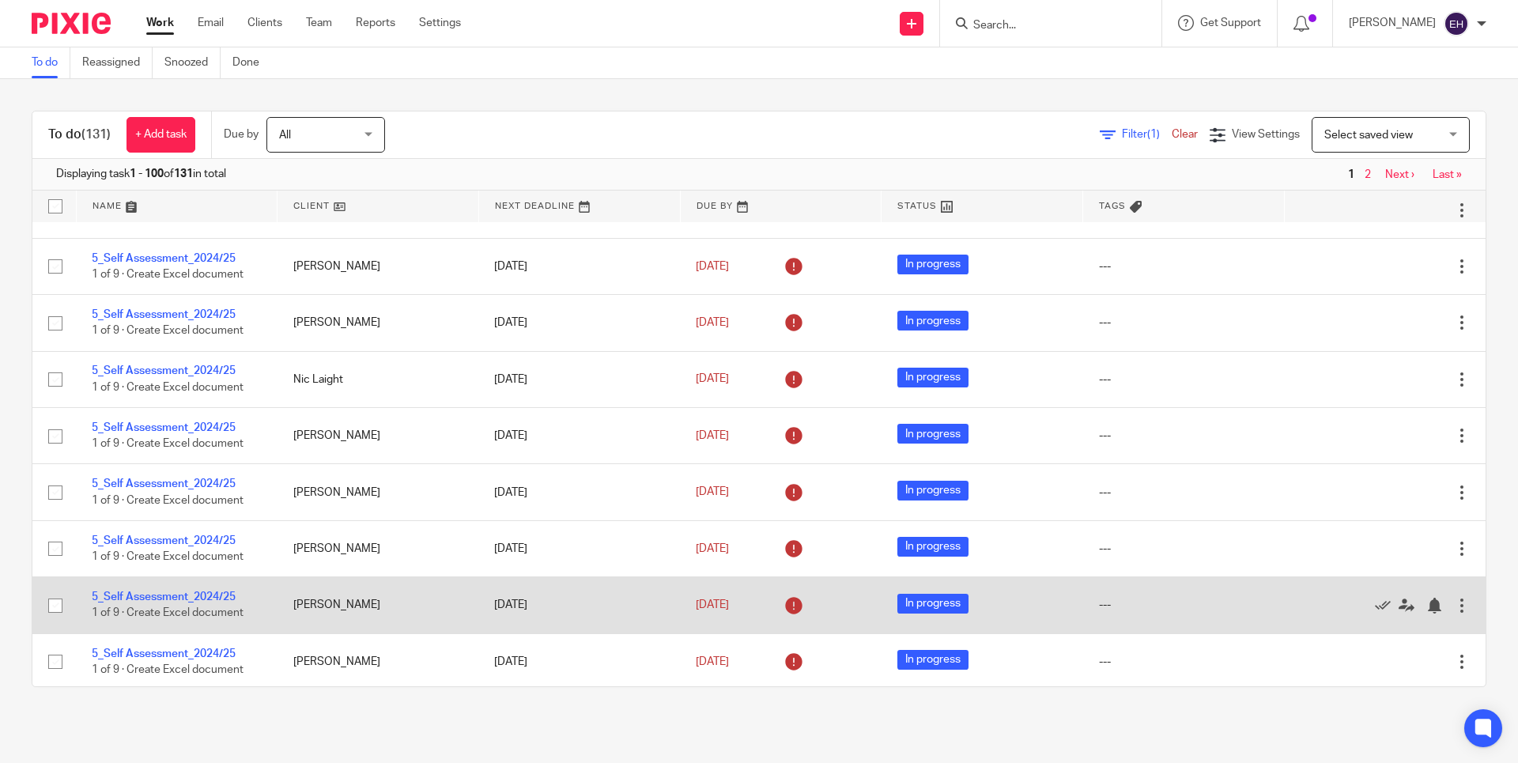
scroll to position [1271, 0]
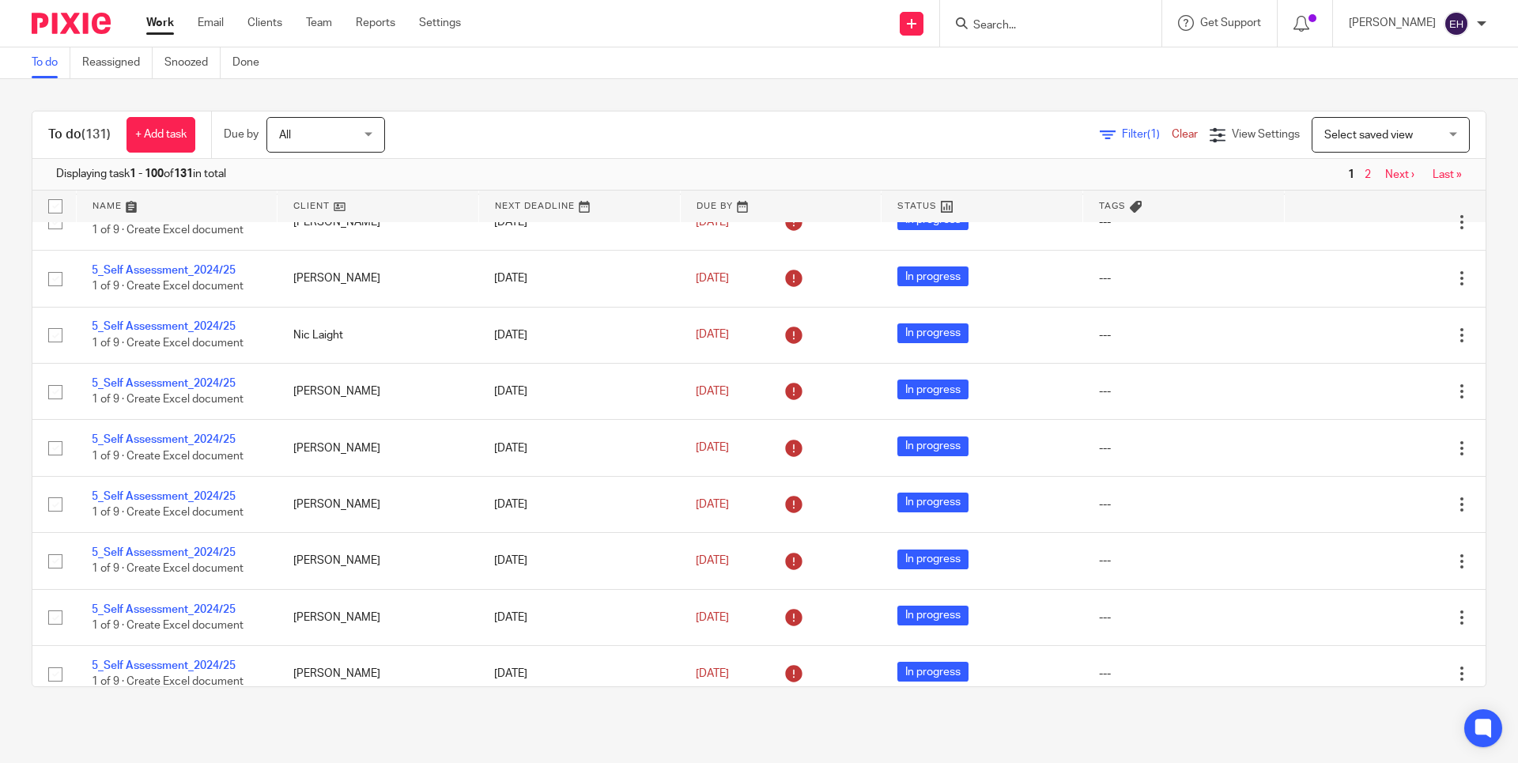
click at [1386, 176] on link "Next ›" at bounding box center [1400, 174] width 29 height 11
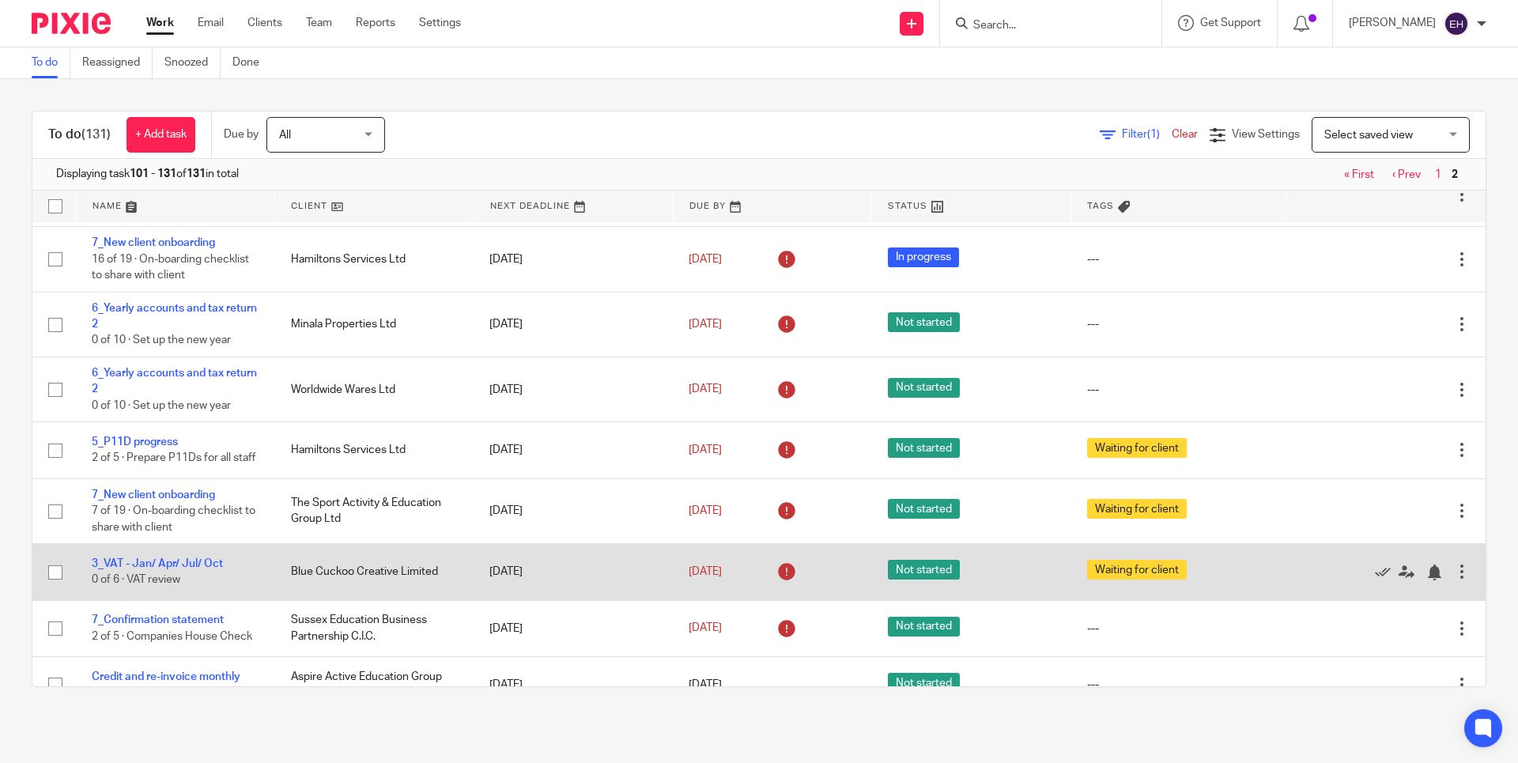
scroll to position [628, 0]
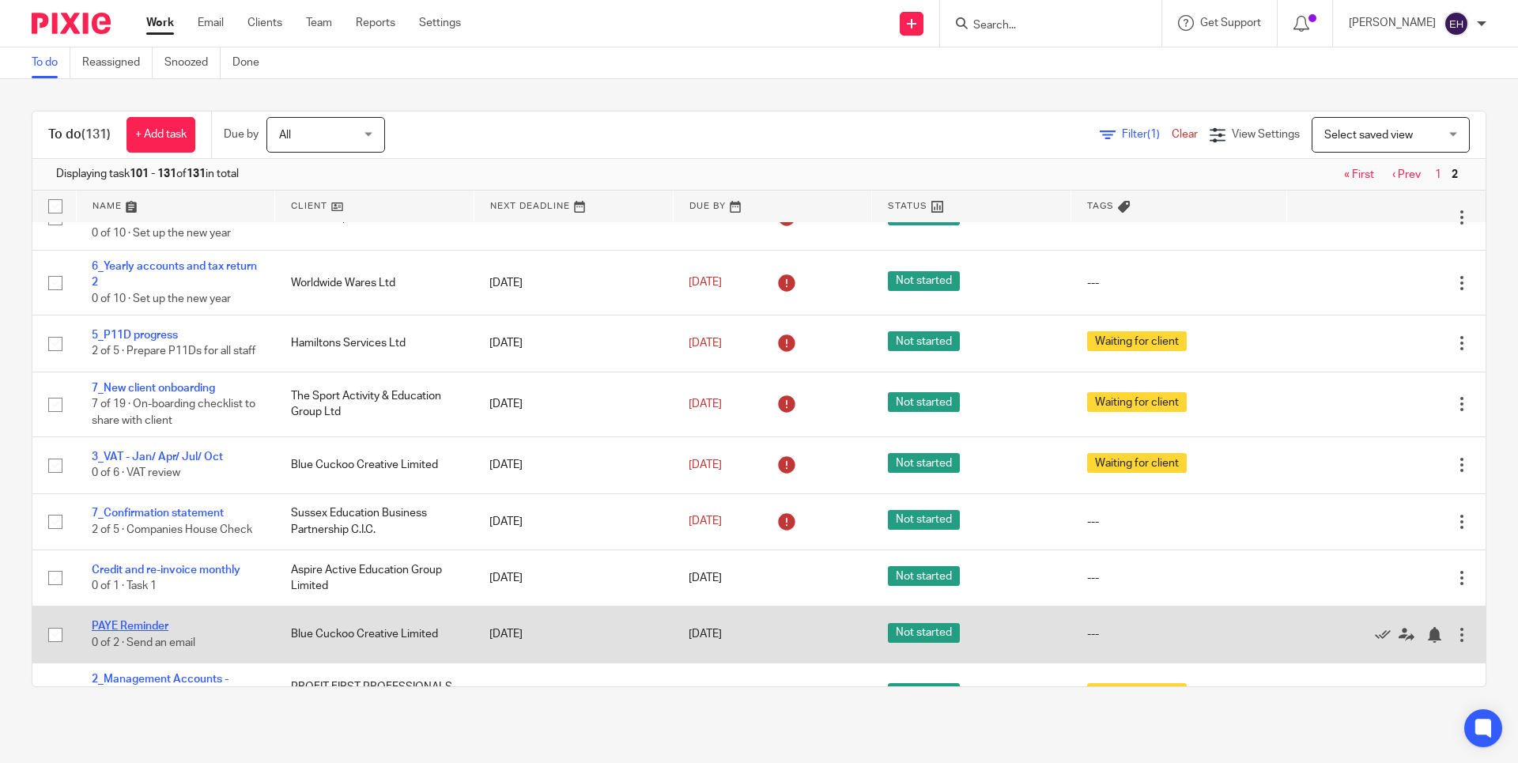
click at [144, 632] on link "PAYE Reminder" at bounding box center [130, 626] width 77 height 11
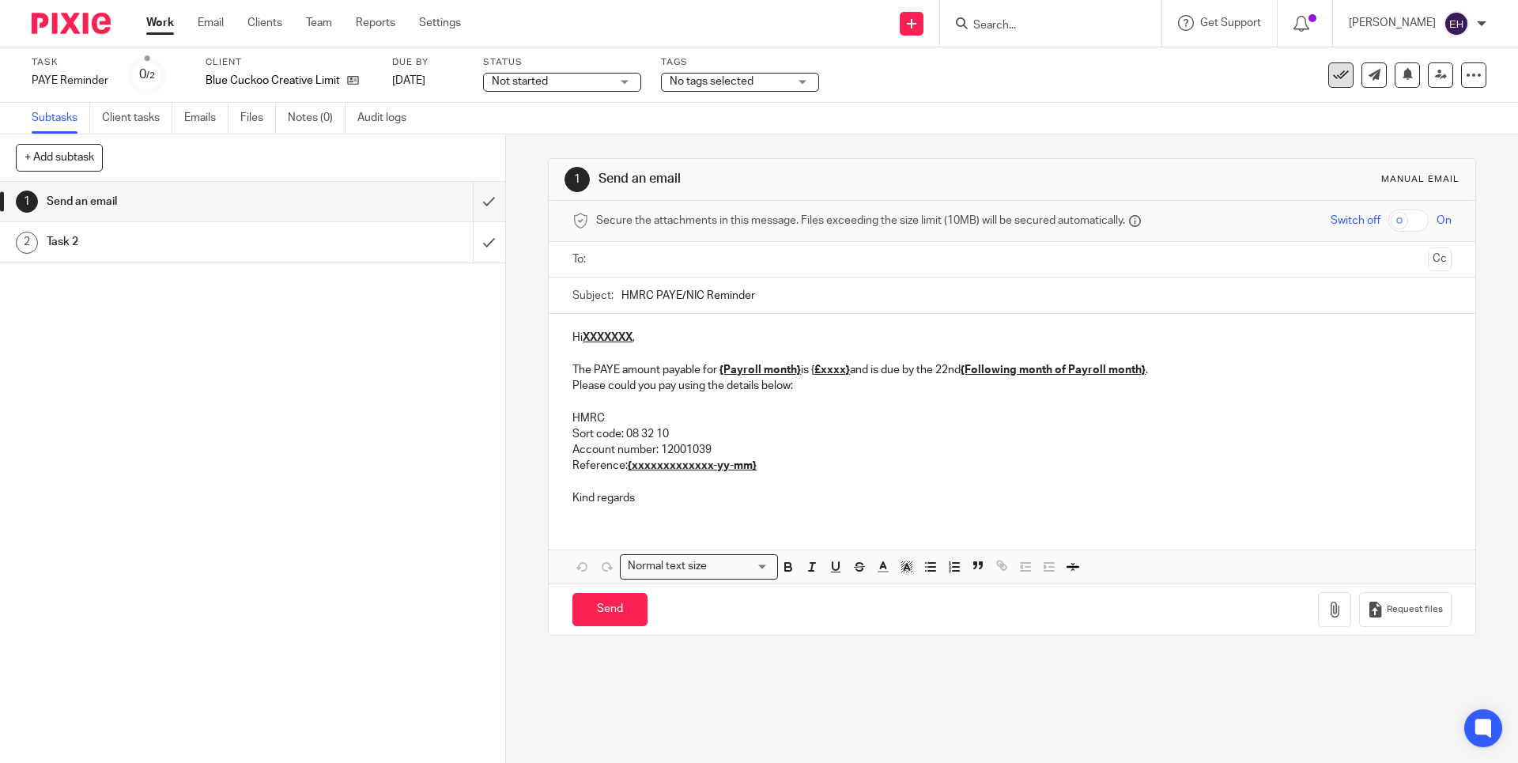
click at [1333, 74] on icon at bounding box center [1341, 75] width 16 height 16
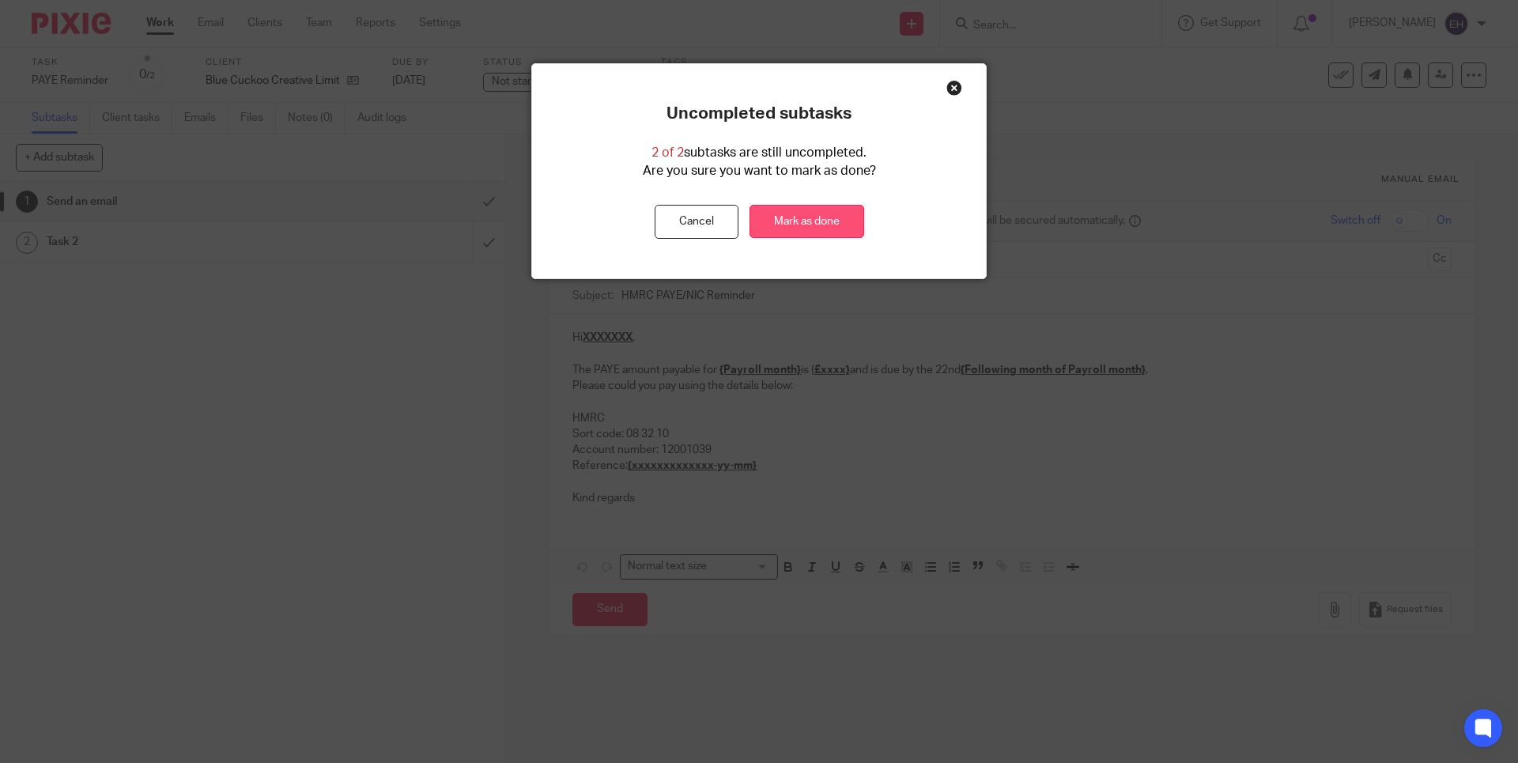
click at [822, 233] on link "Mark as done" at bounding box center [807, 222] width 115 height 34
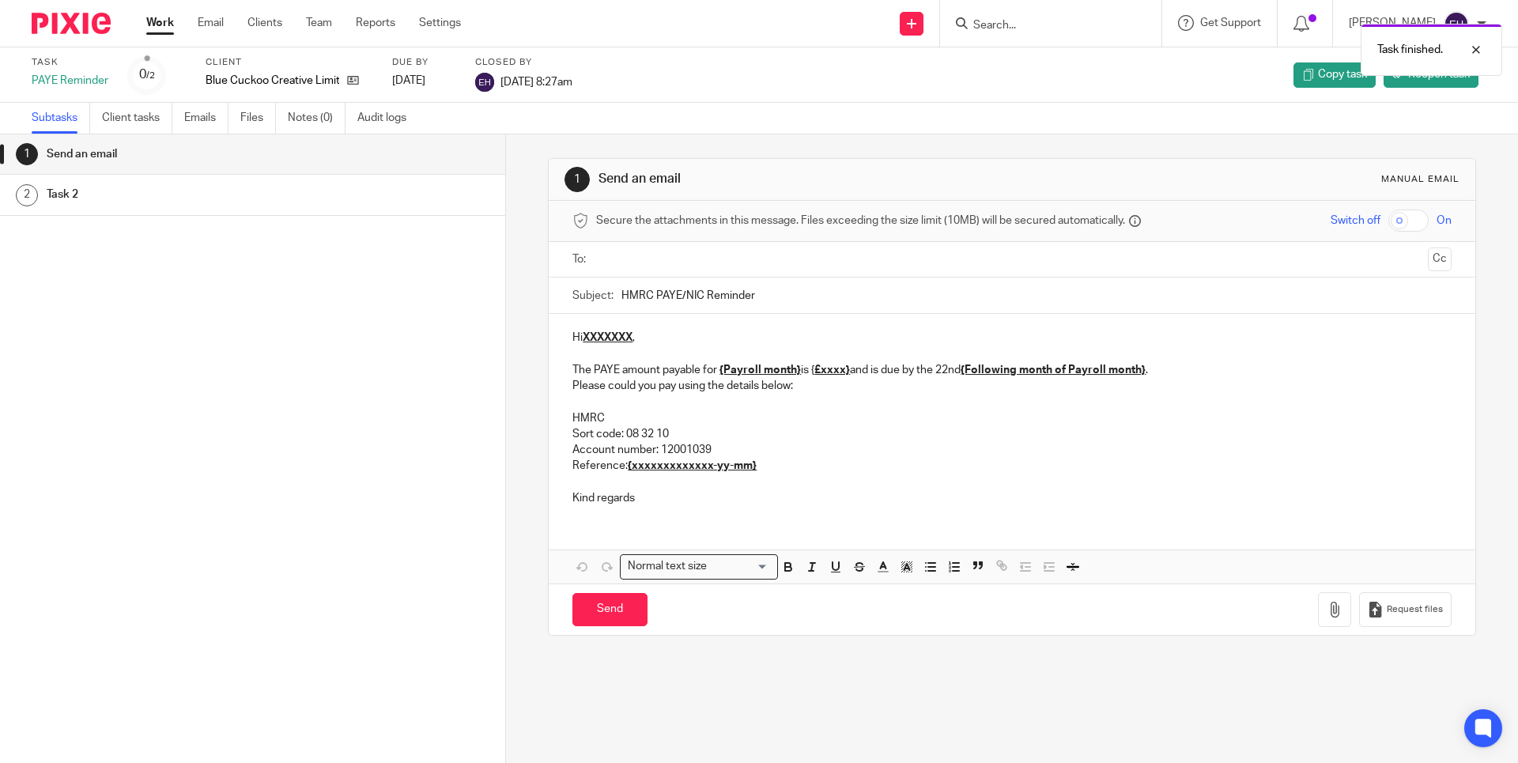
click at [154, 31] on link "Work" at bounding box center [160, 23] width 28 height 16
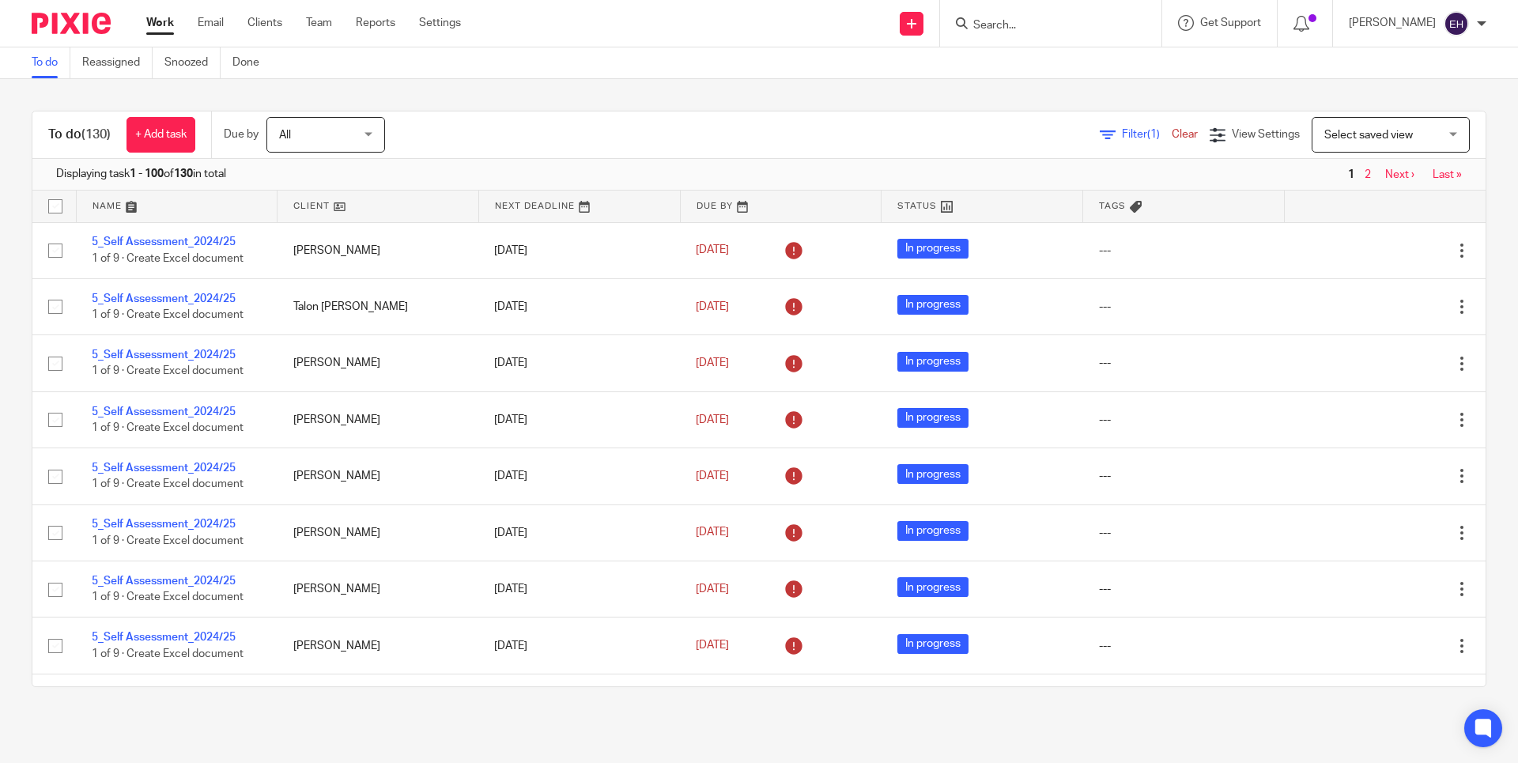
click at [1386, 169] on link "Next ›" at bounding box center [1400, 174] width 29 height 11
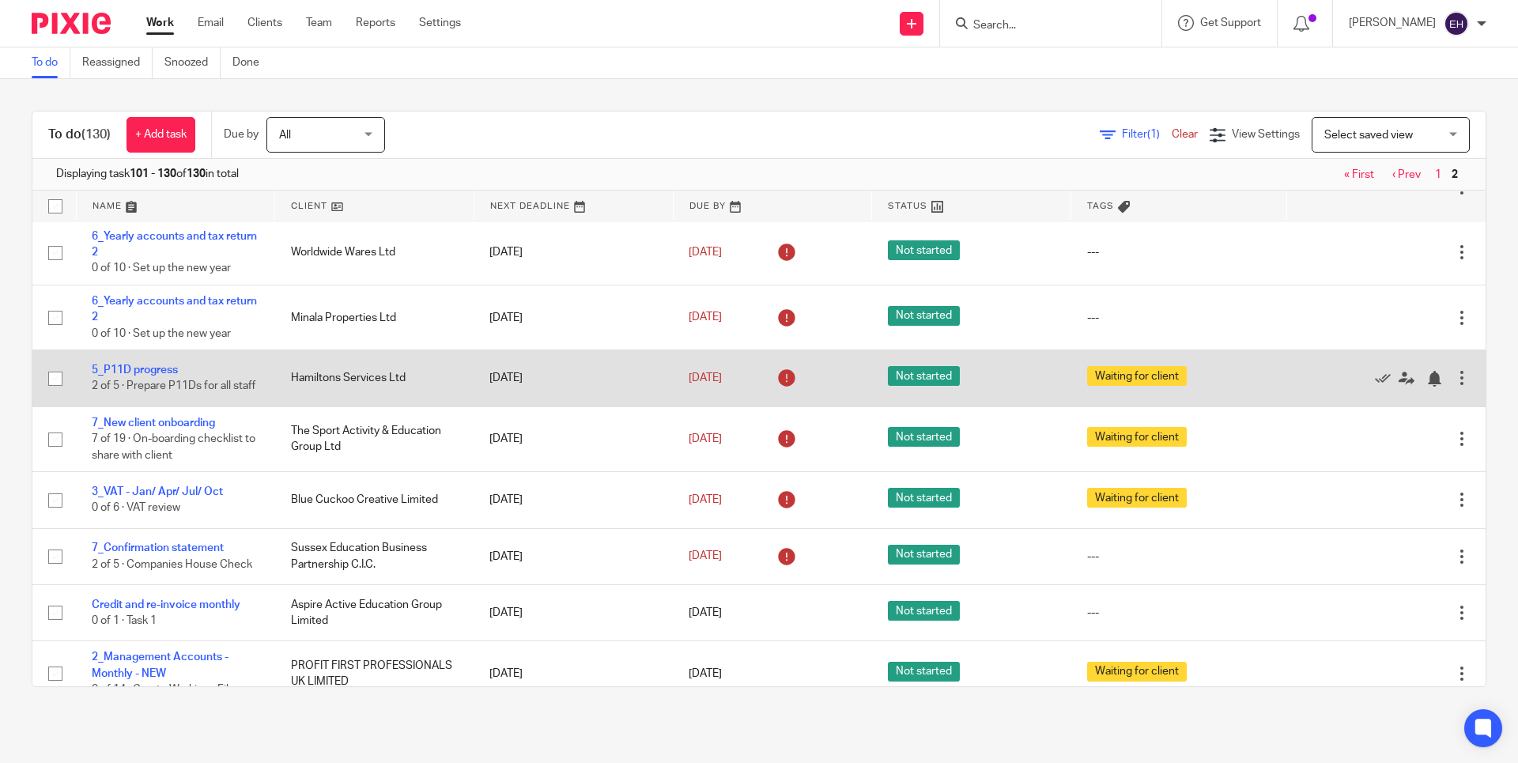
scroll to position [712, 0]
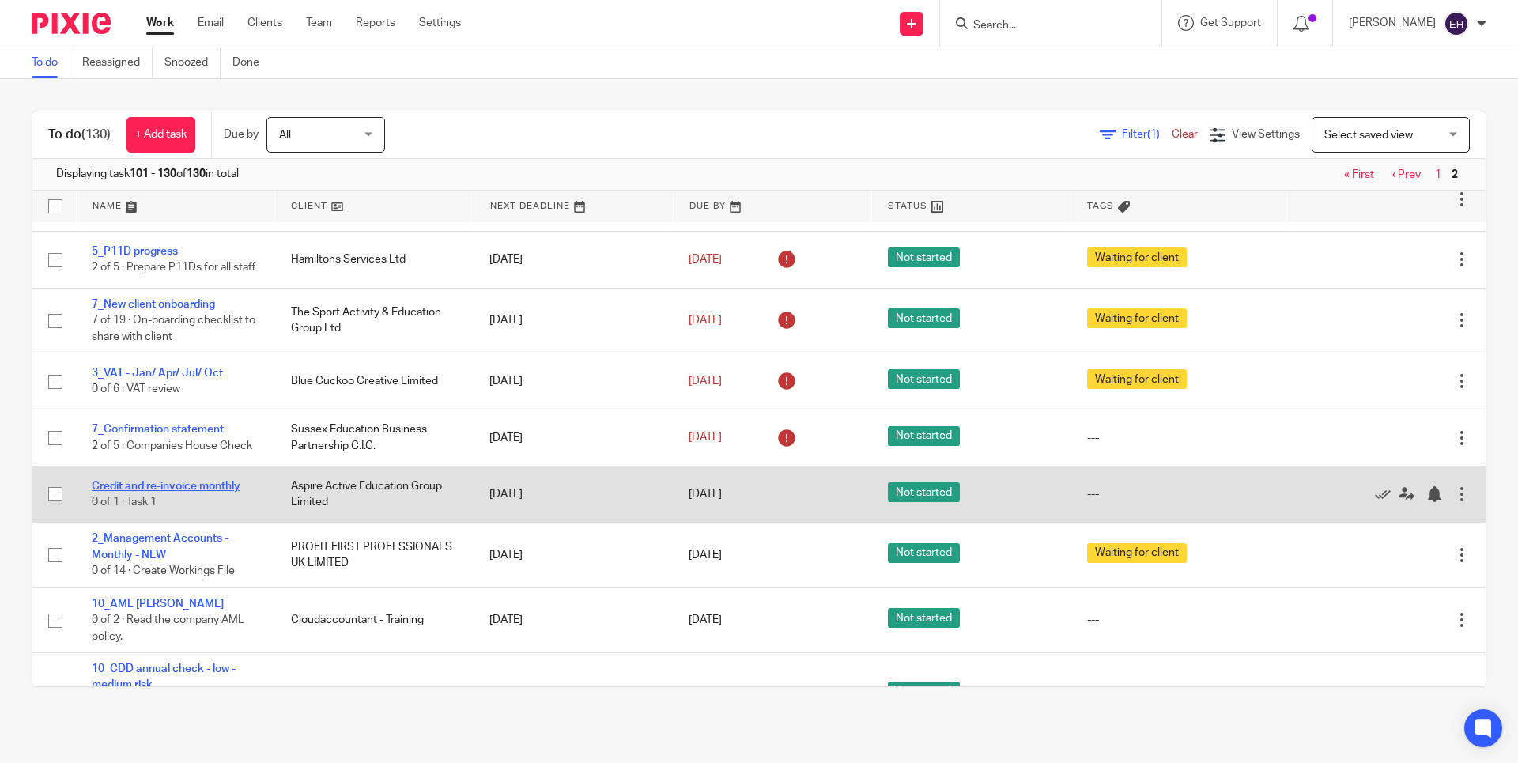
click at [217, 492] on link "Credit and re-invoice monthly" at bounding box center [166, 486] width 149 height 11
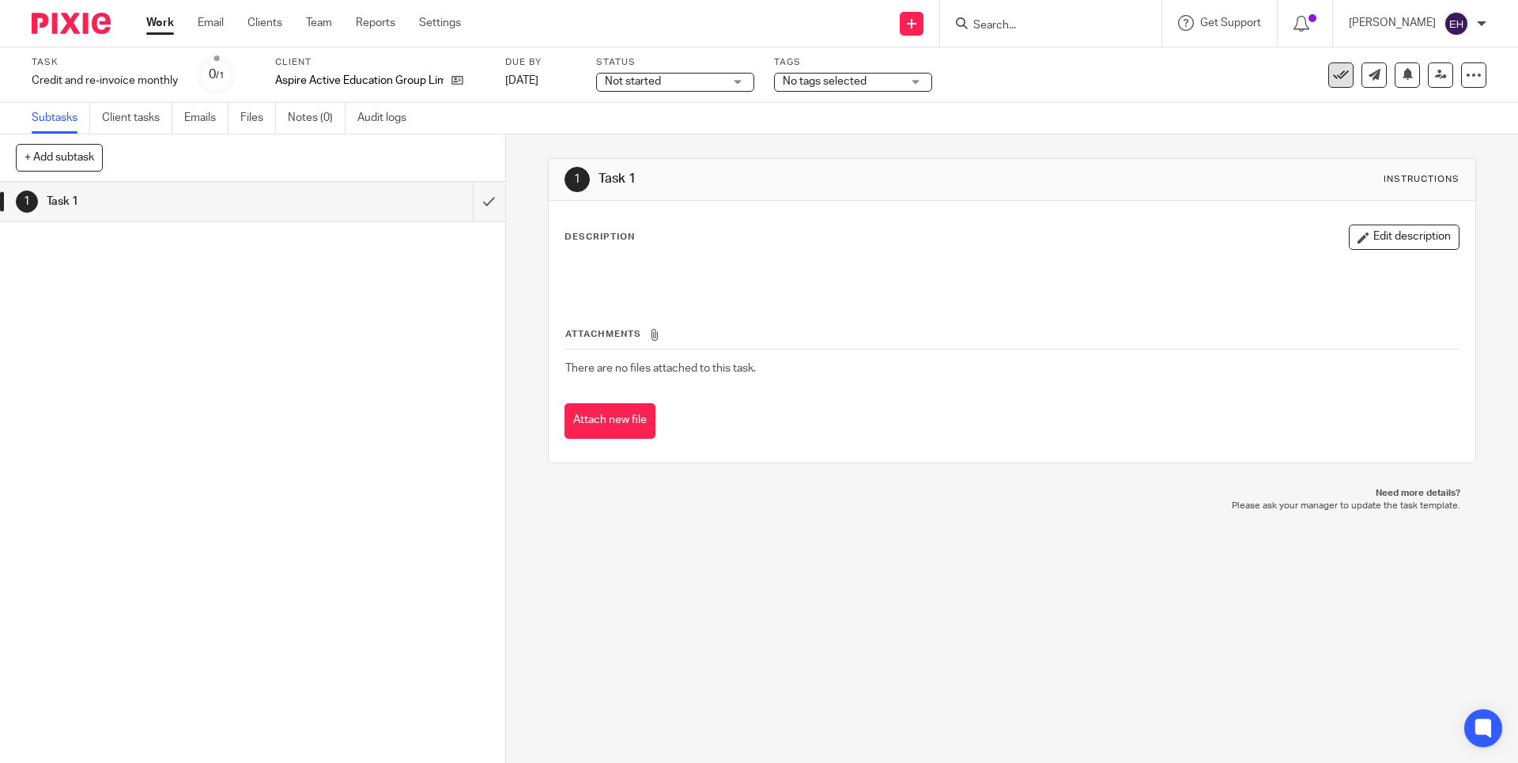
click at [1340, 79] on button at bounding box center [1341, 74] width 25 height 25
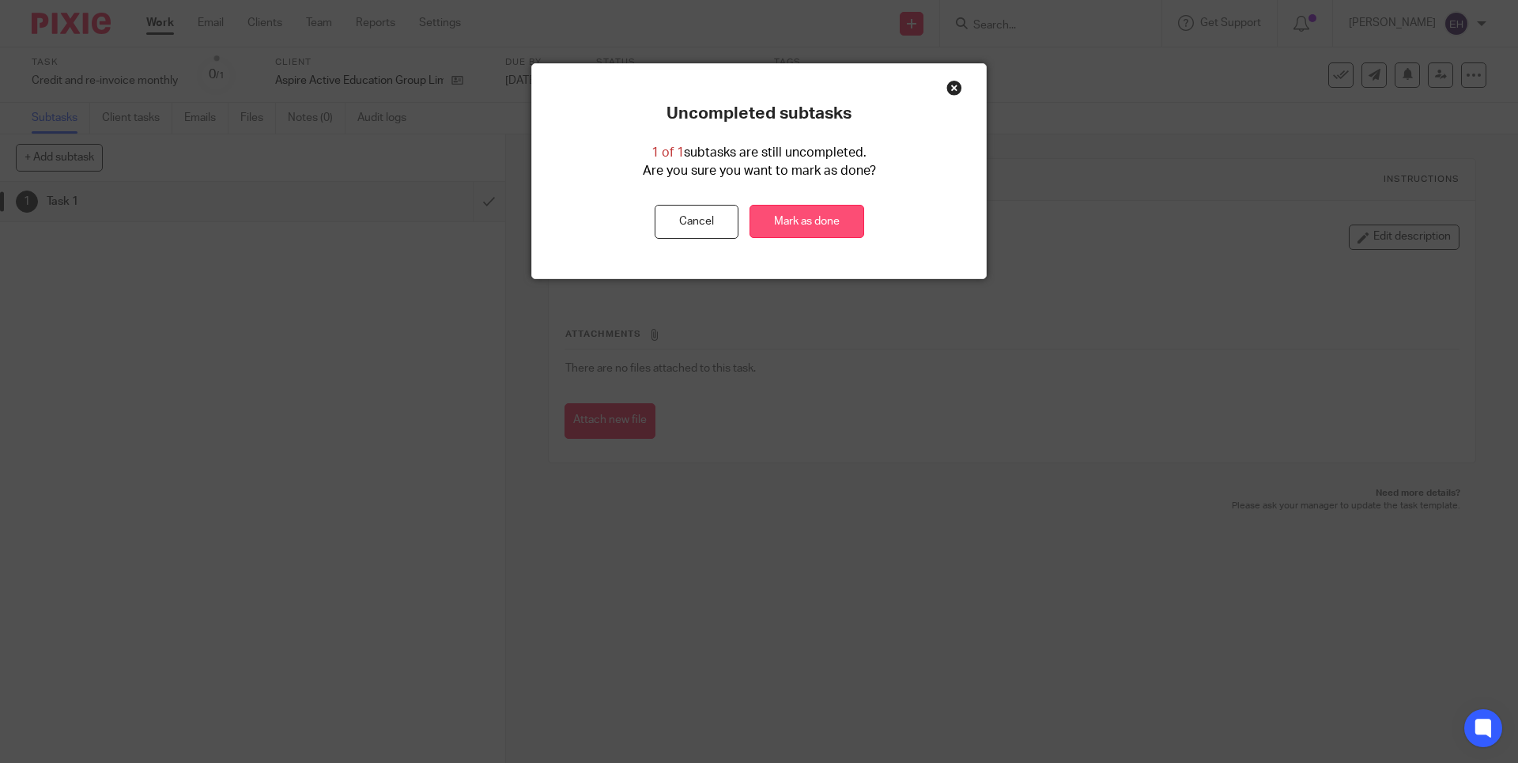
click at [819, 221] on link "Mark as done" at bounding box center [807, 222] width 115 height 34
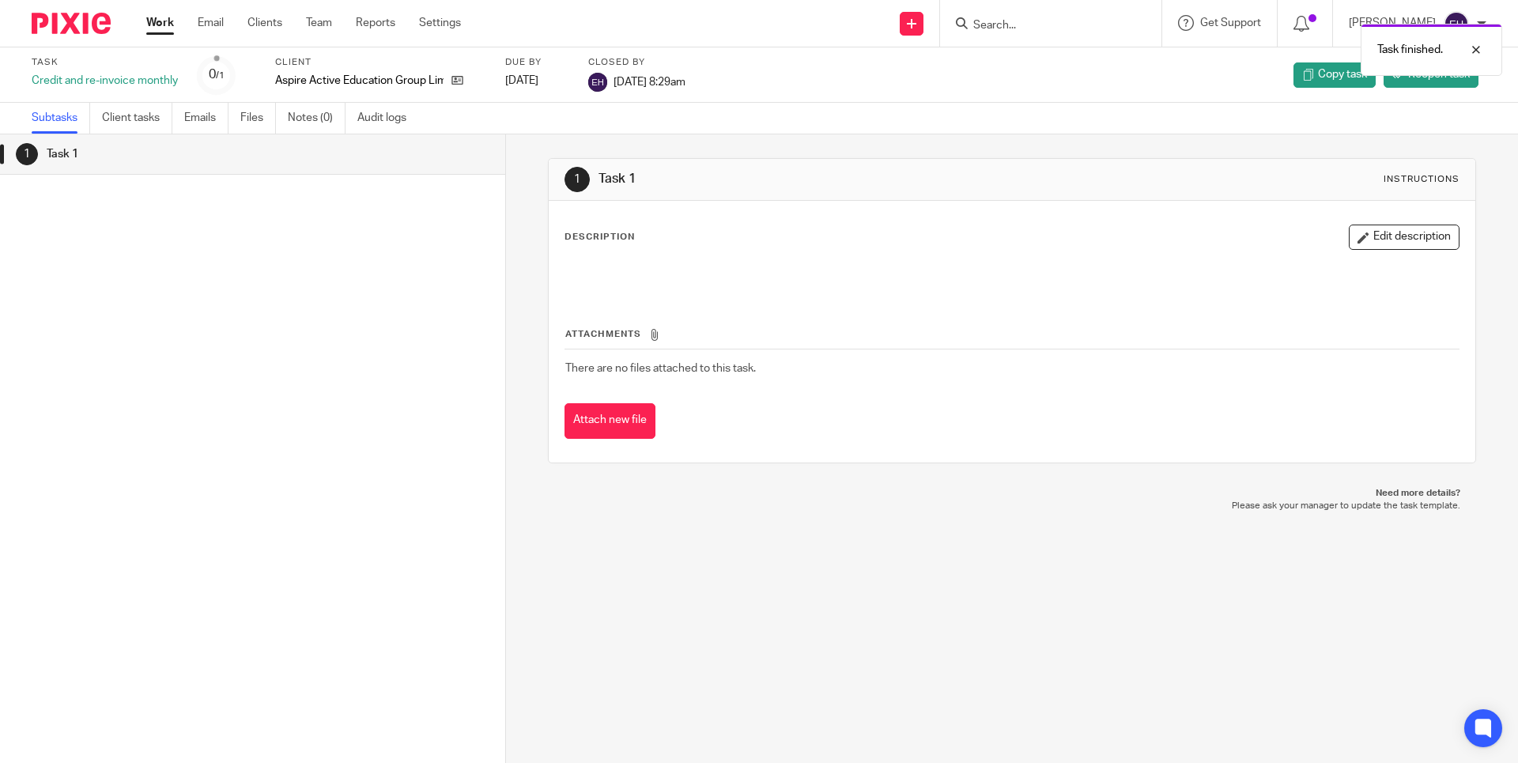
click at [171, 28] on link "Work" at bounding box center [160, 23] width 28 height 16
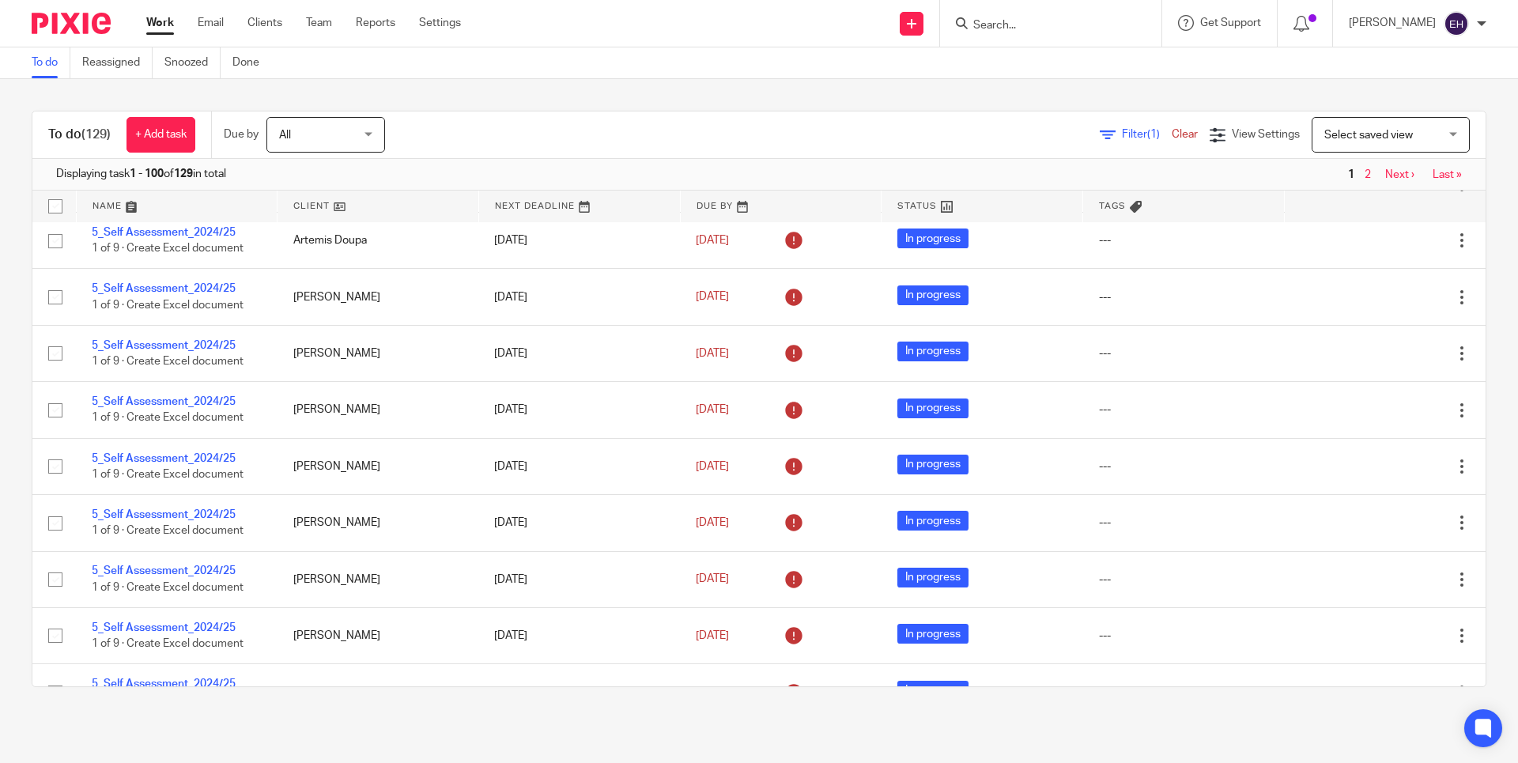
scroll to position [5305, 0]
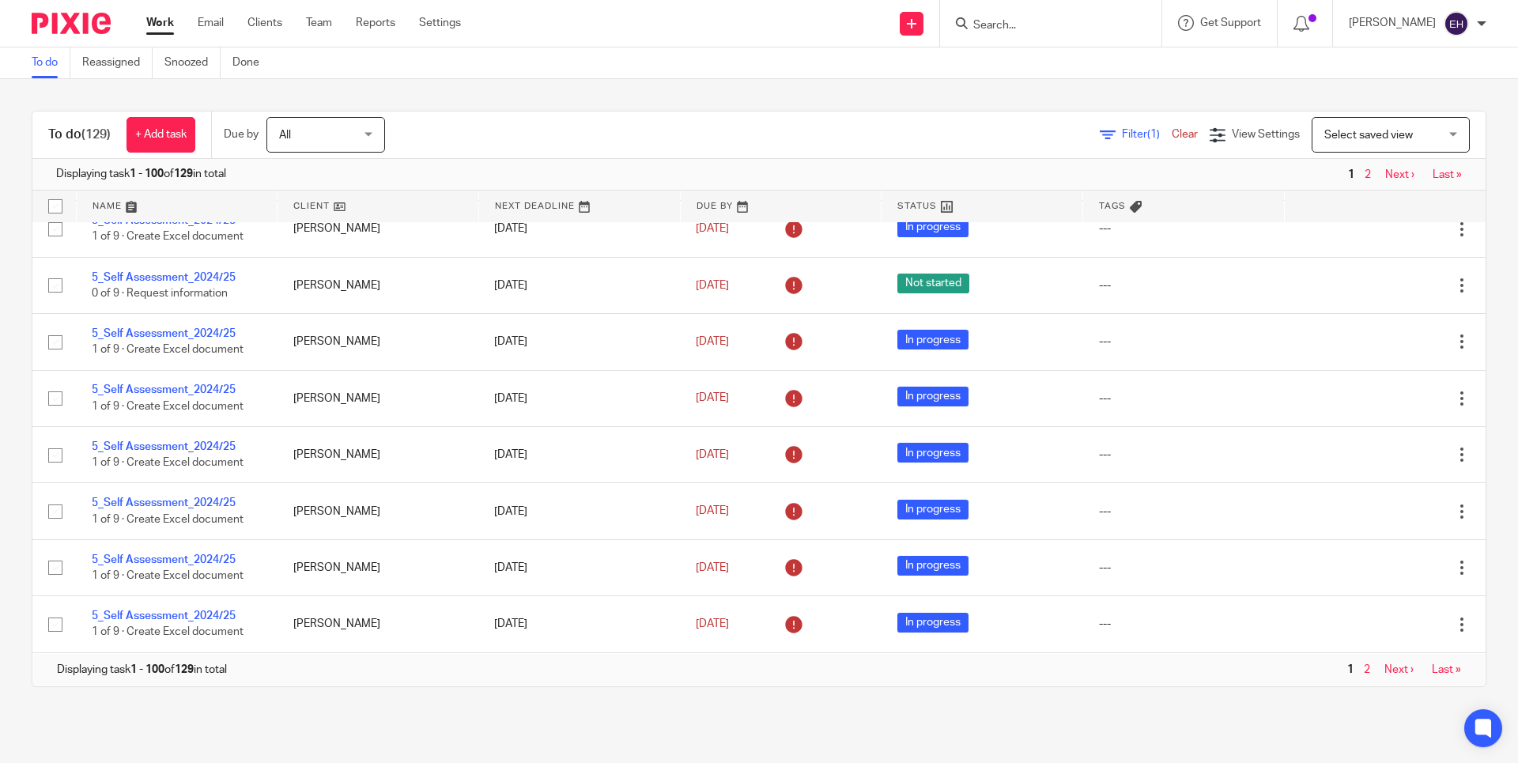
click at [1390, 172] on link "Next ›" at bounding box center [1400, 174] width 29 height 11
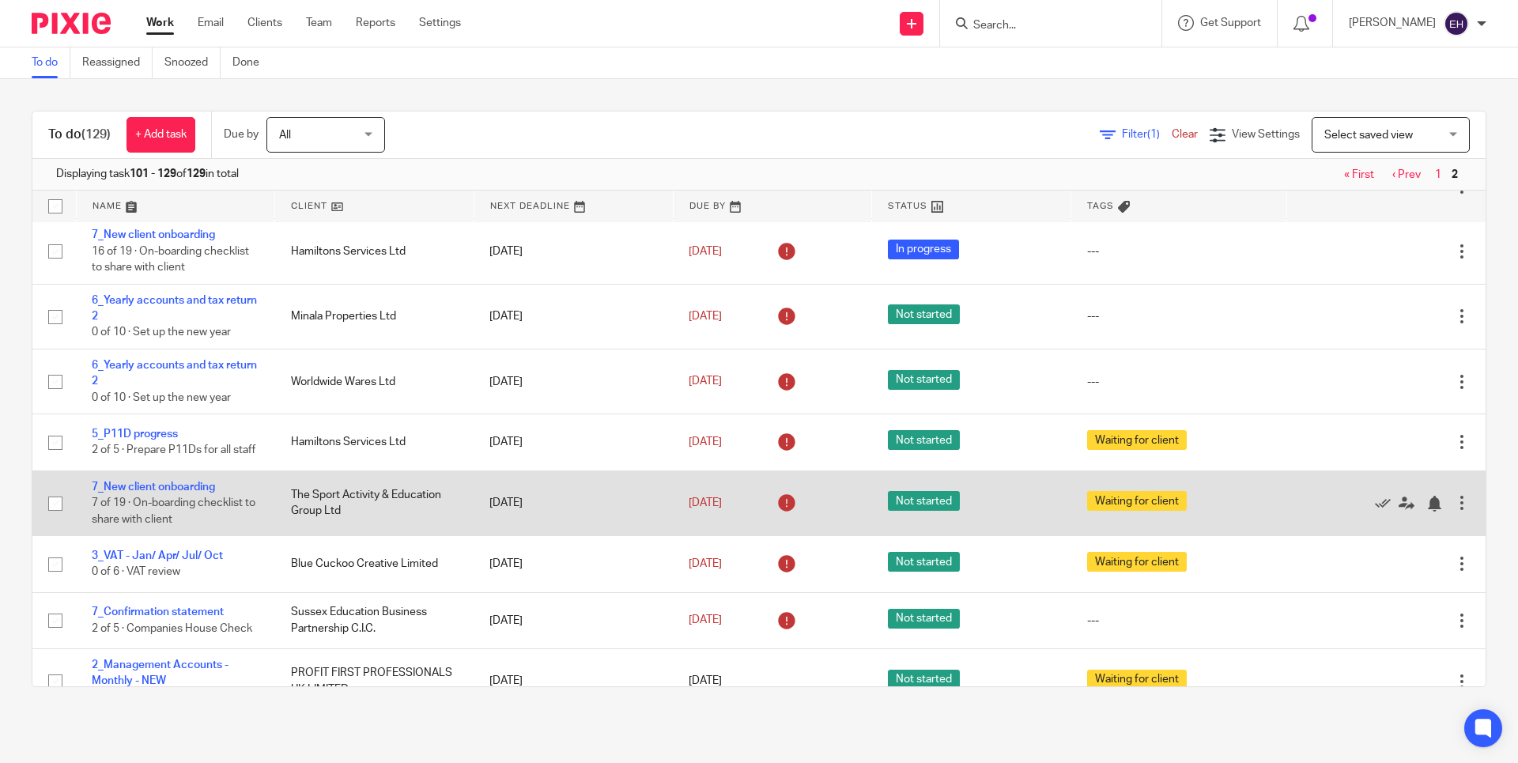
scroll to position [550, 0]
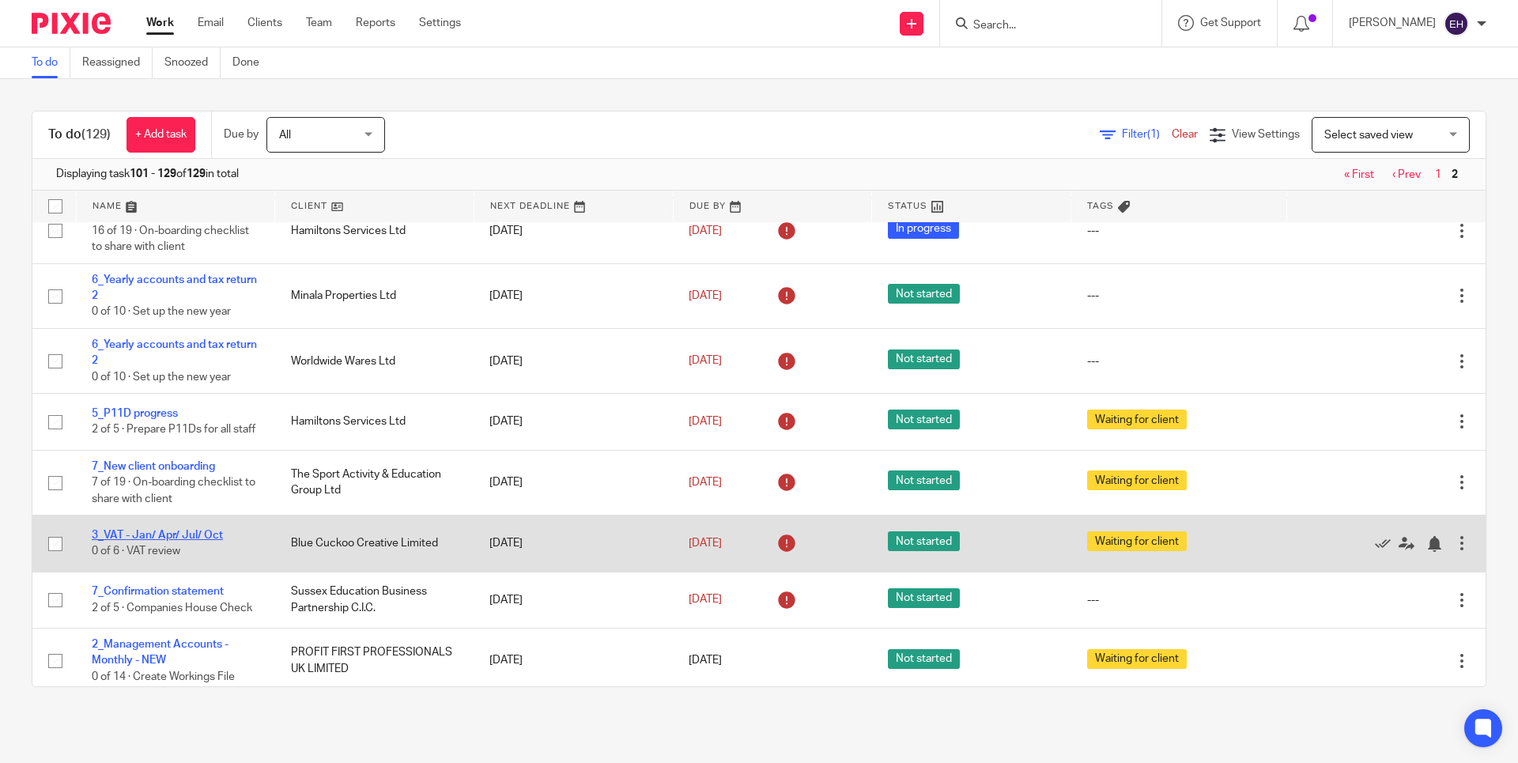
click at [169, 541] on link "3_VAT - Jan/ Apr/ Jul/ Oct" at bounding box center [157, 535] width 131 height 11
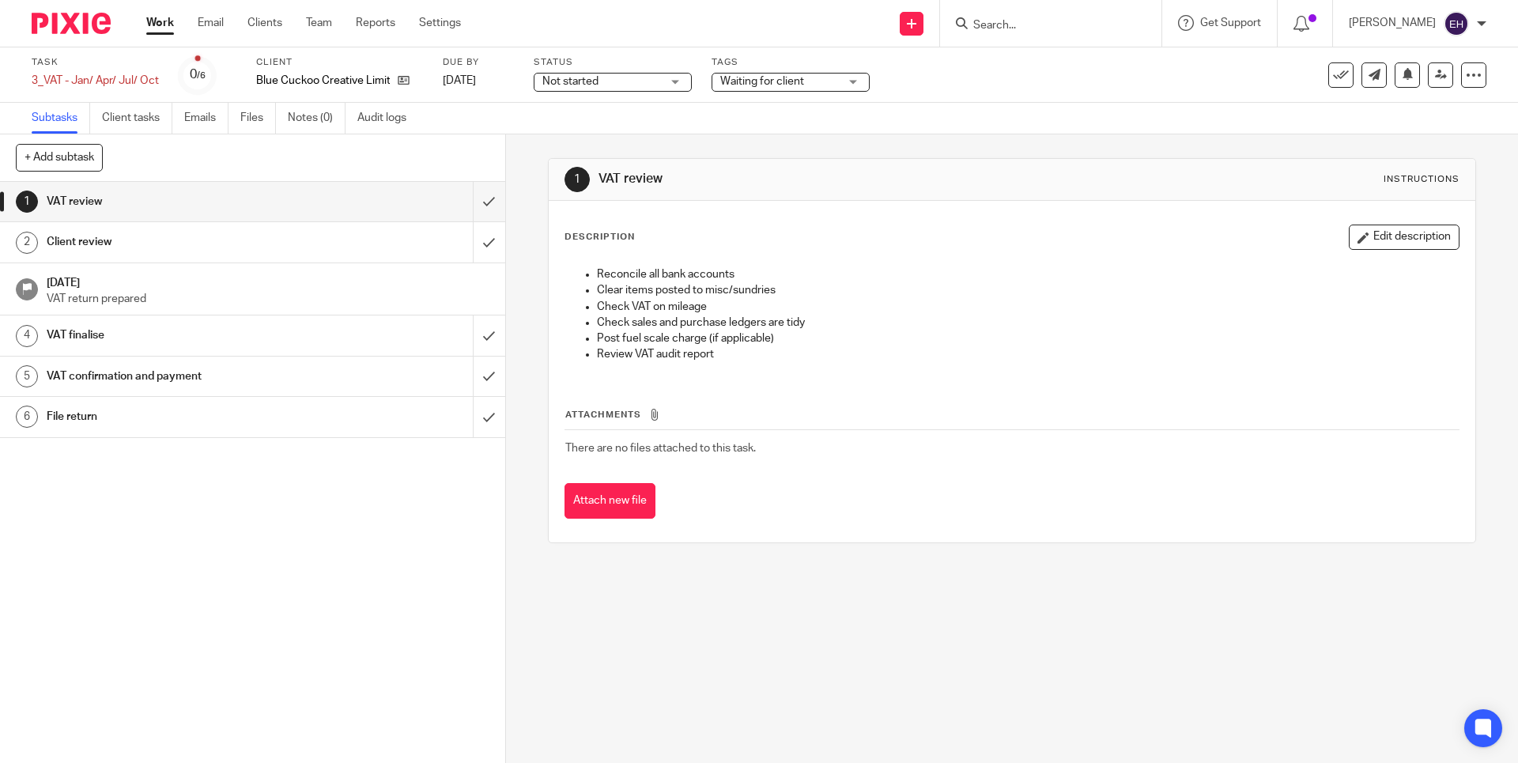
click at [161, 25] on link "Work" at bounding box center [160, 23] width 28 height 16
